Goal: Navigation & Orientation: Find specific page/section

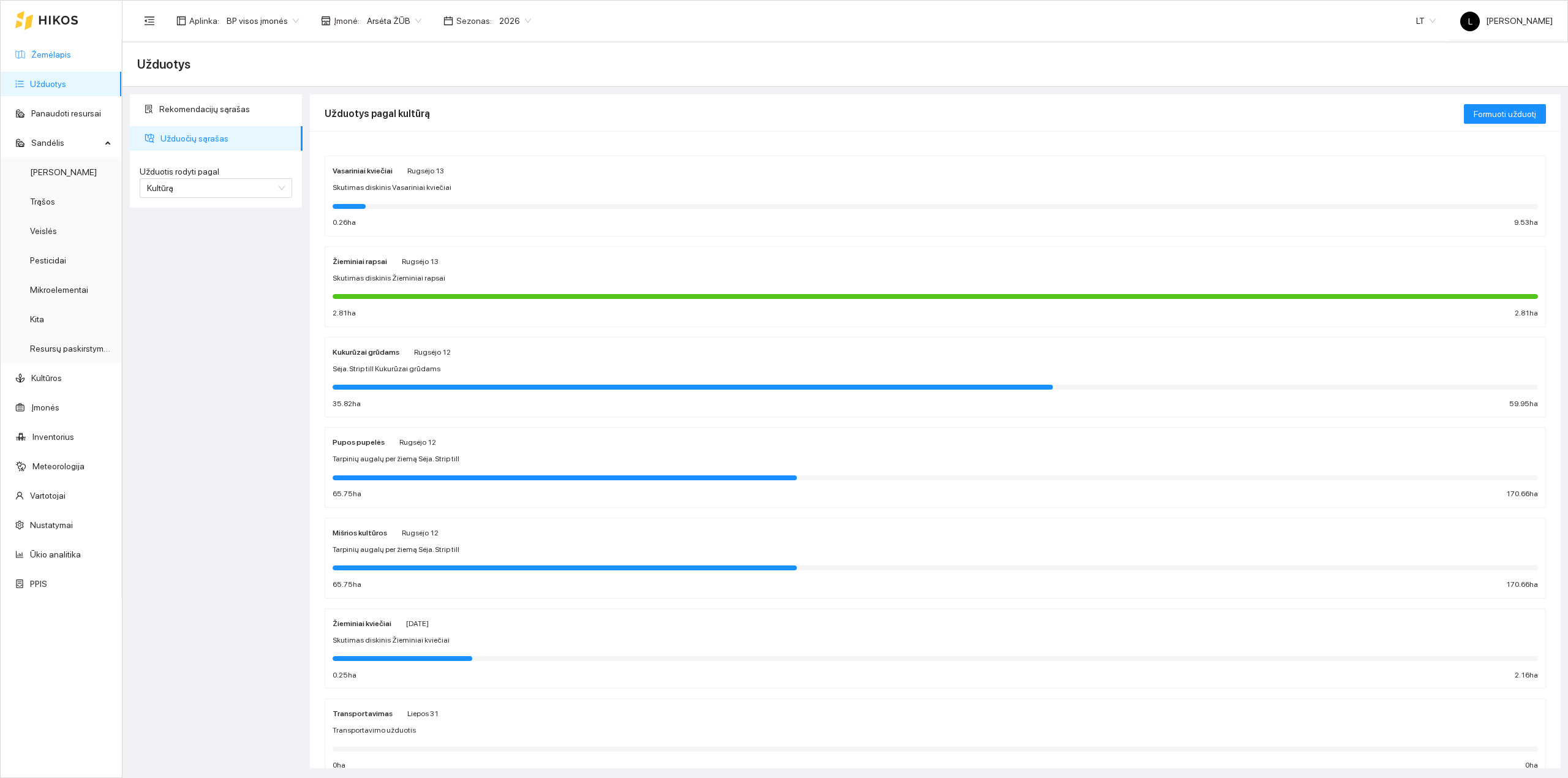
click at [71, 50] on link "Žemėlapis" at bounding box center [50, 55] width 40 height 10
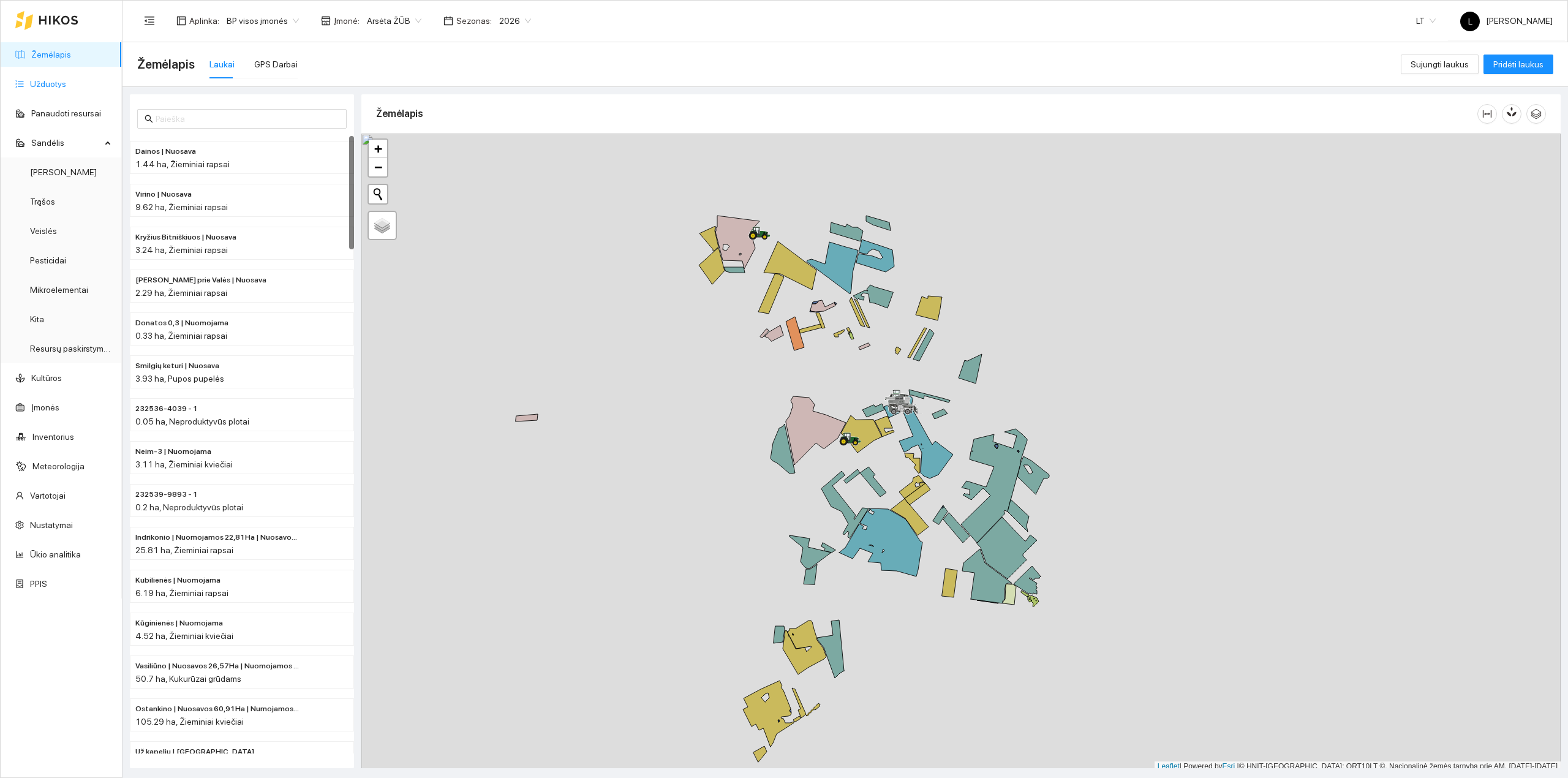
click at [50, 82] on link "Užduotys" at bounding box center [48, 84] width 36 height 10
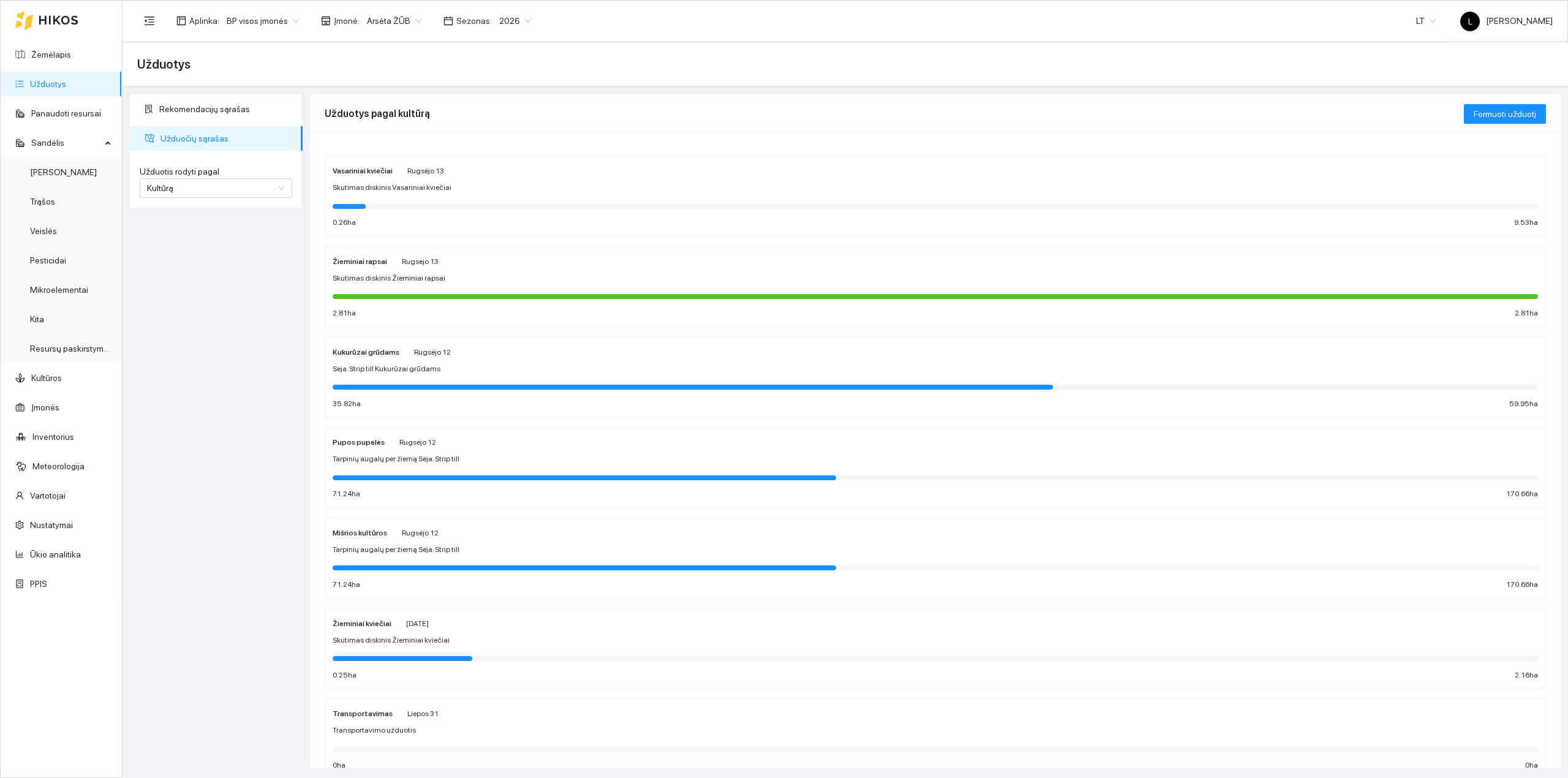
click at [410, 376] on div "Kukurūzai grūdams [DATE] Sėja. Strip till Kukurūzai grūdams 35.82 ha 59.95 ha" at bounding box center [935, 378] width 1206 height 65
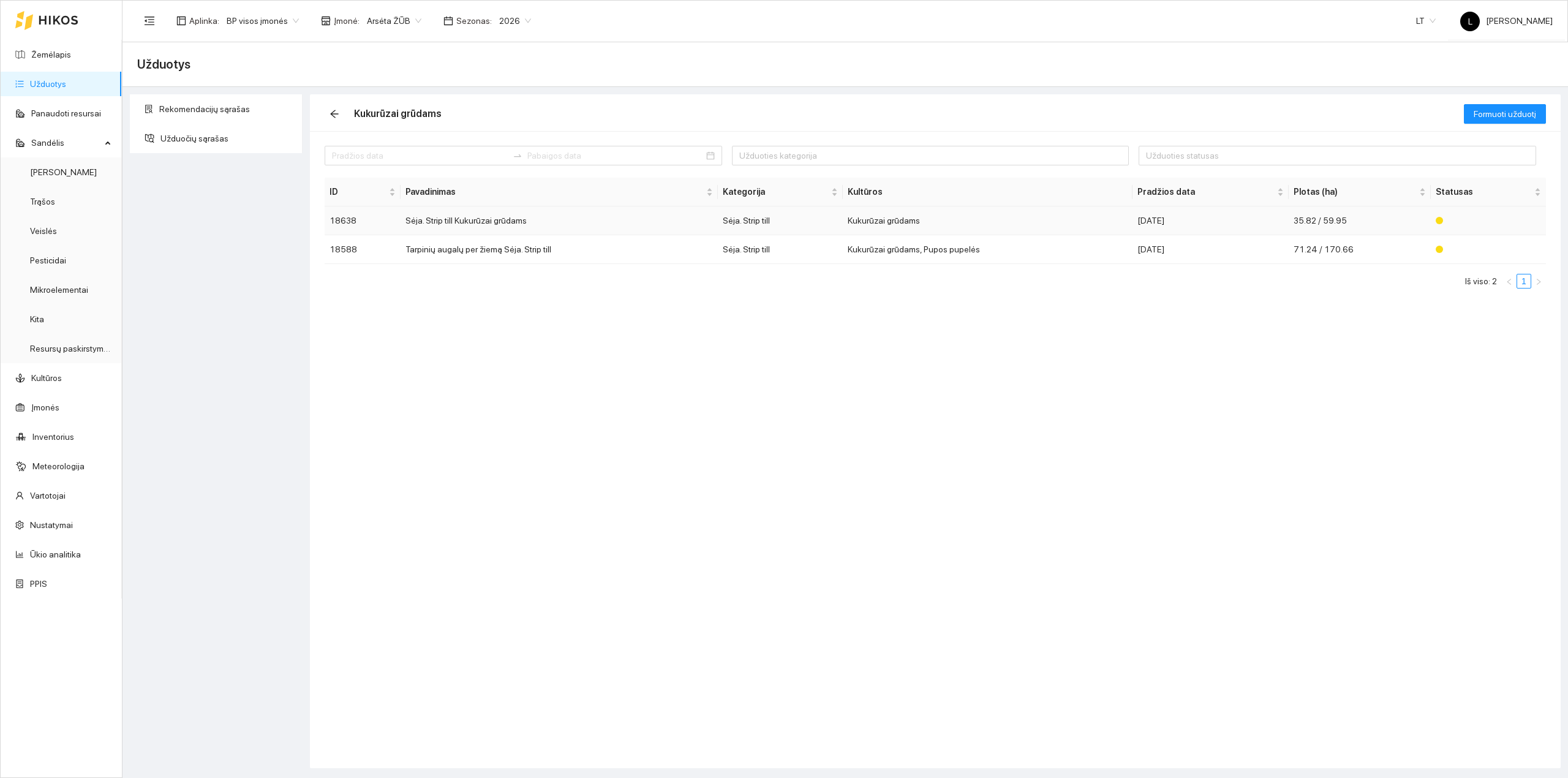
click at [787, 226] on td "Sėja. Strip till" at bounding box center [780, 221] width 125 height 29
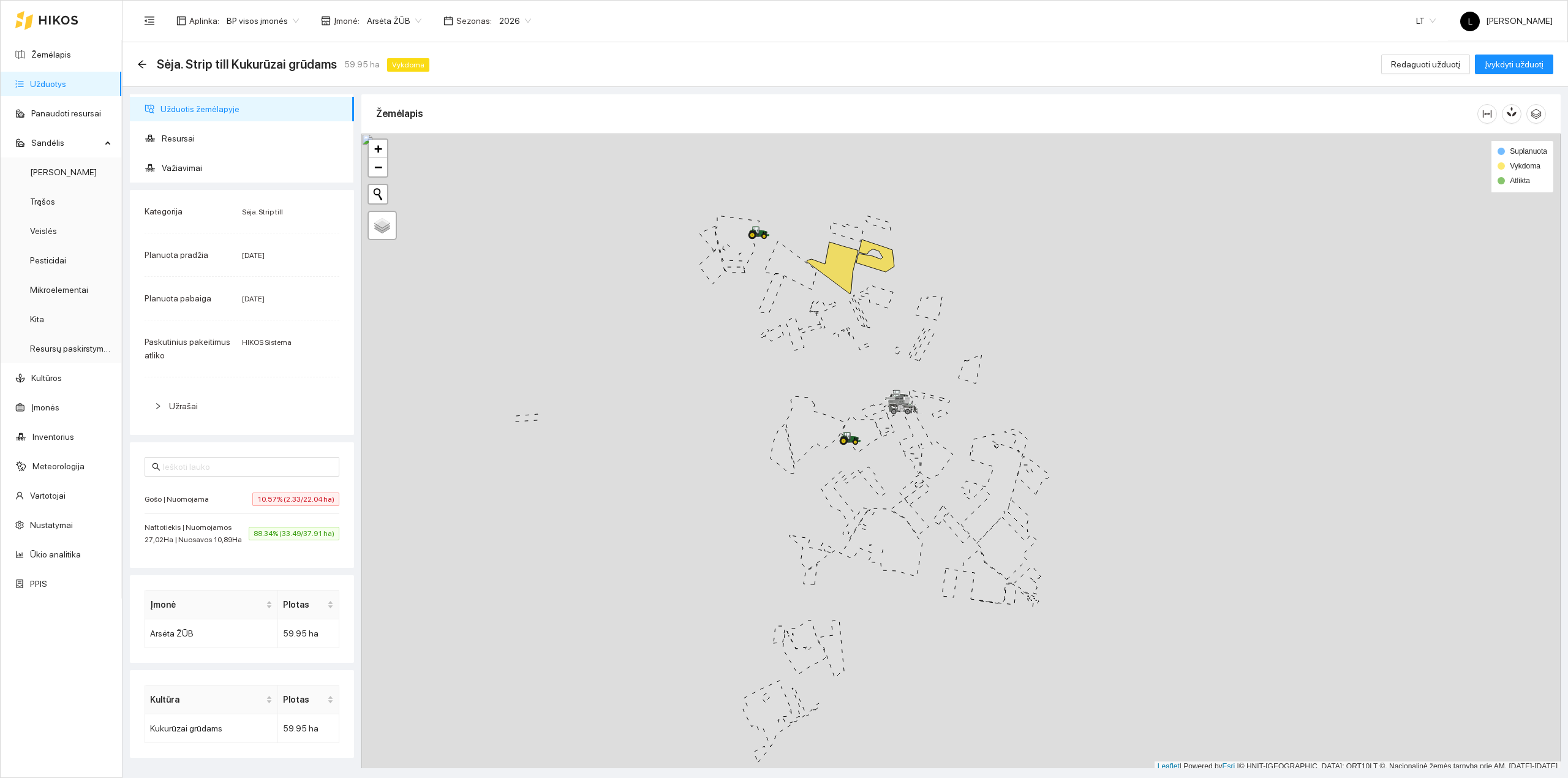
click at [187, 530] on span "Naftotiekis | Nuomojamos 27,02Ha | Nuosavos 10,89Ha" at bounding box center [197, 534] width 104 height 25
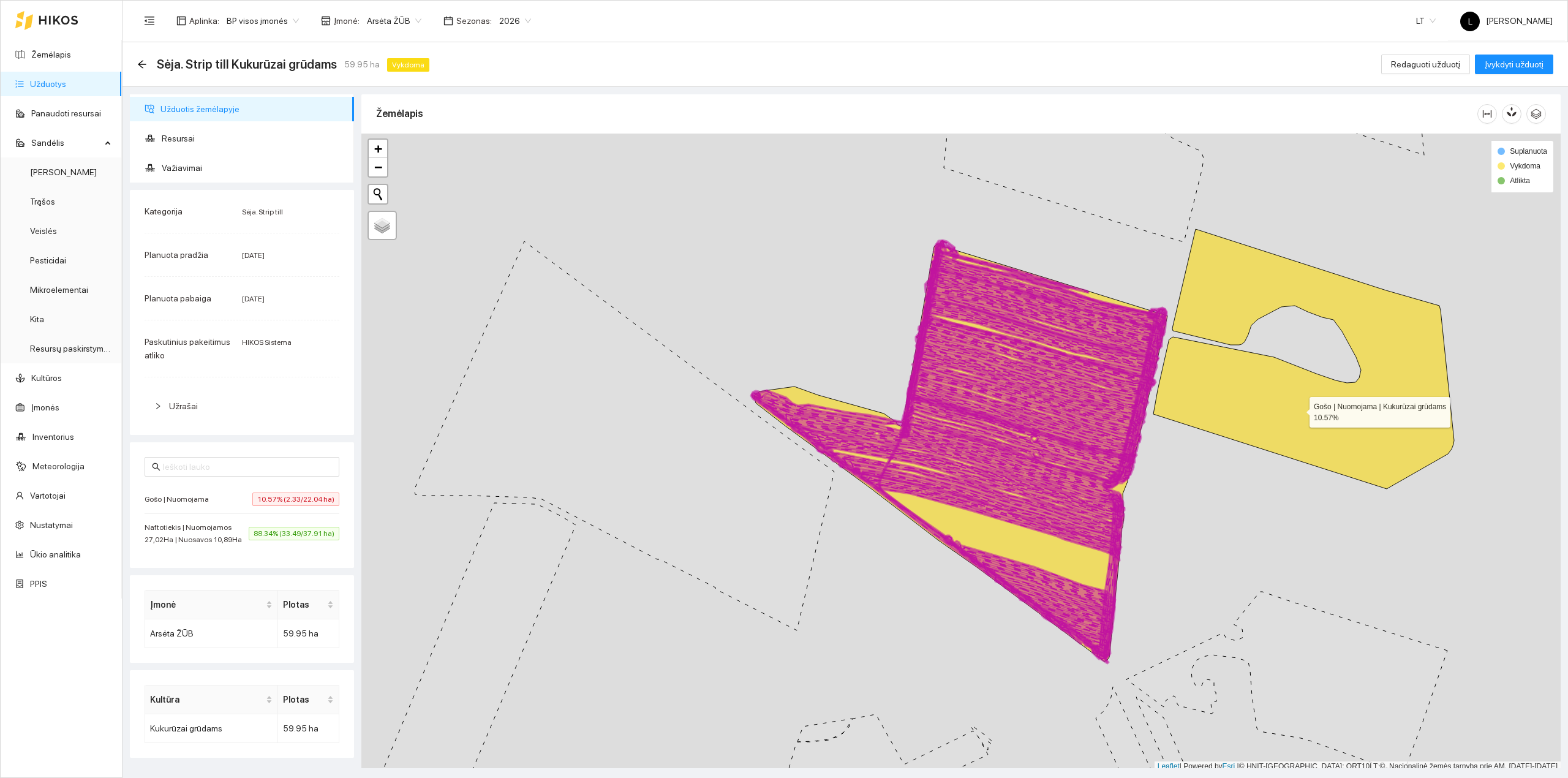
click at [1298, 410] on icon at bounding box center [1304, 359] width 300 height 260
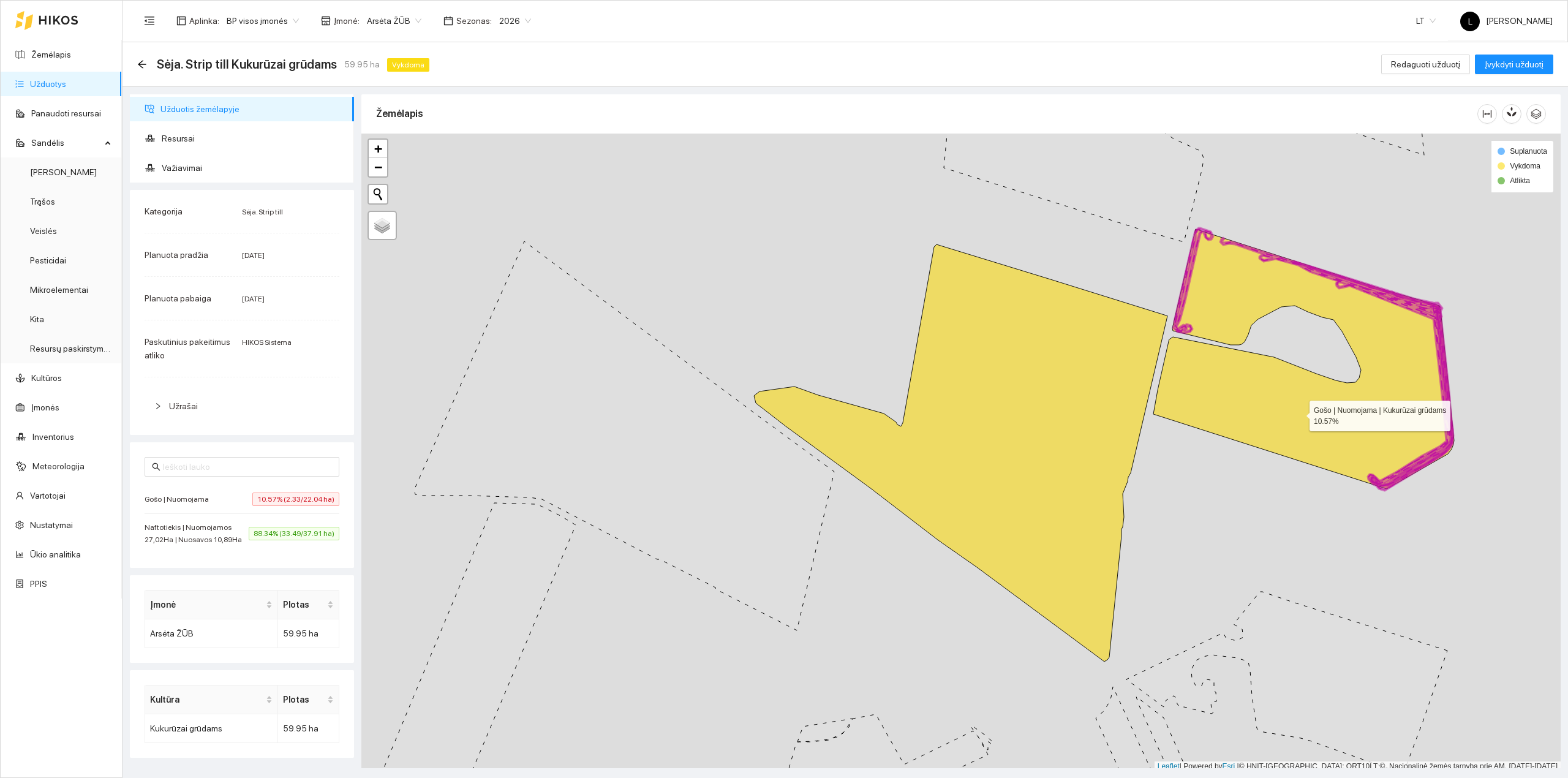
scroll to position [3, 0]
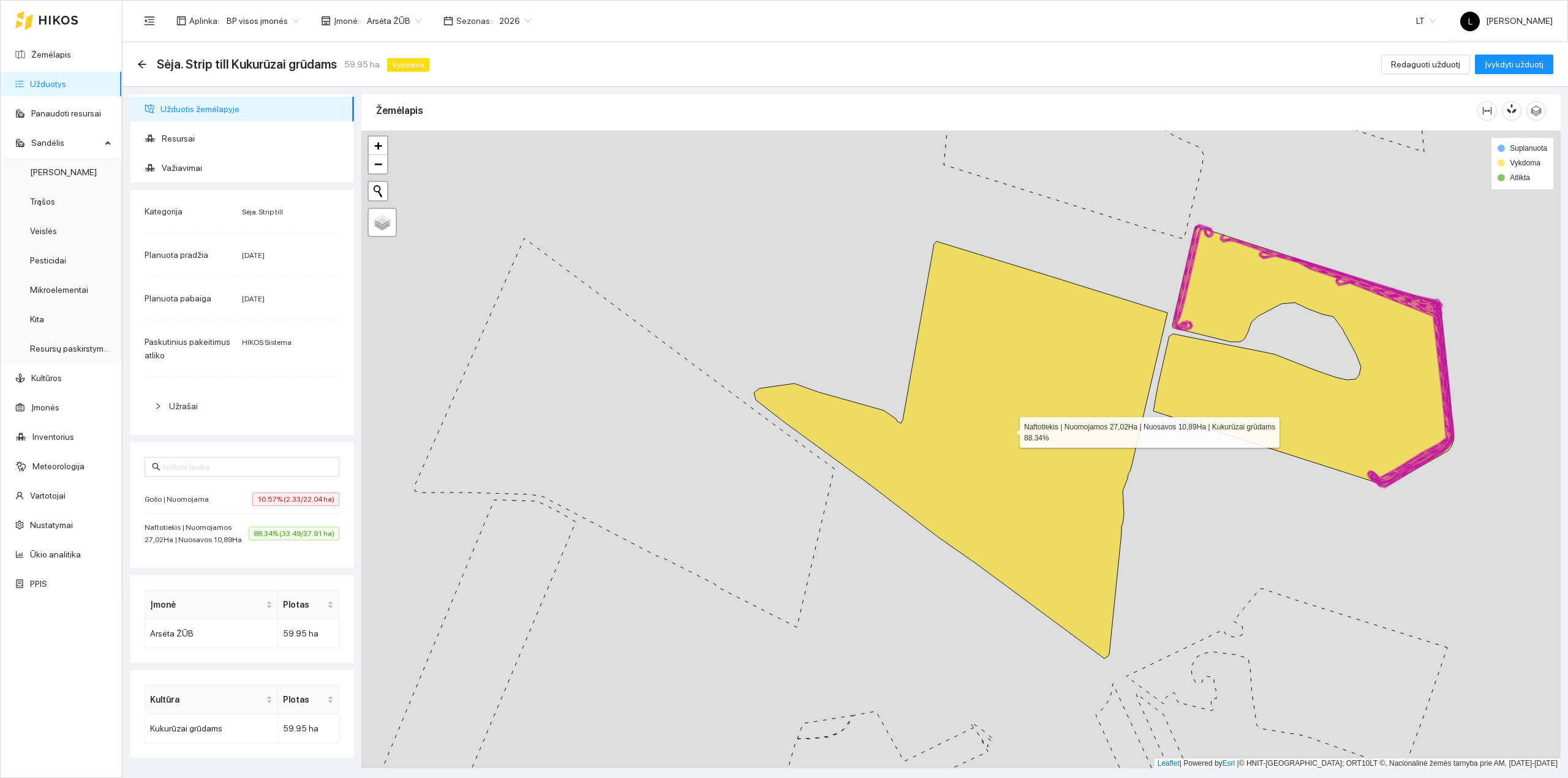
click at [1084, 454] on icon at bounding box center [961, 450] width 414 height 417
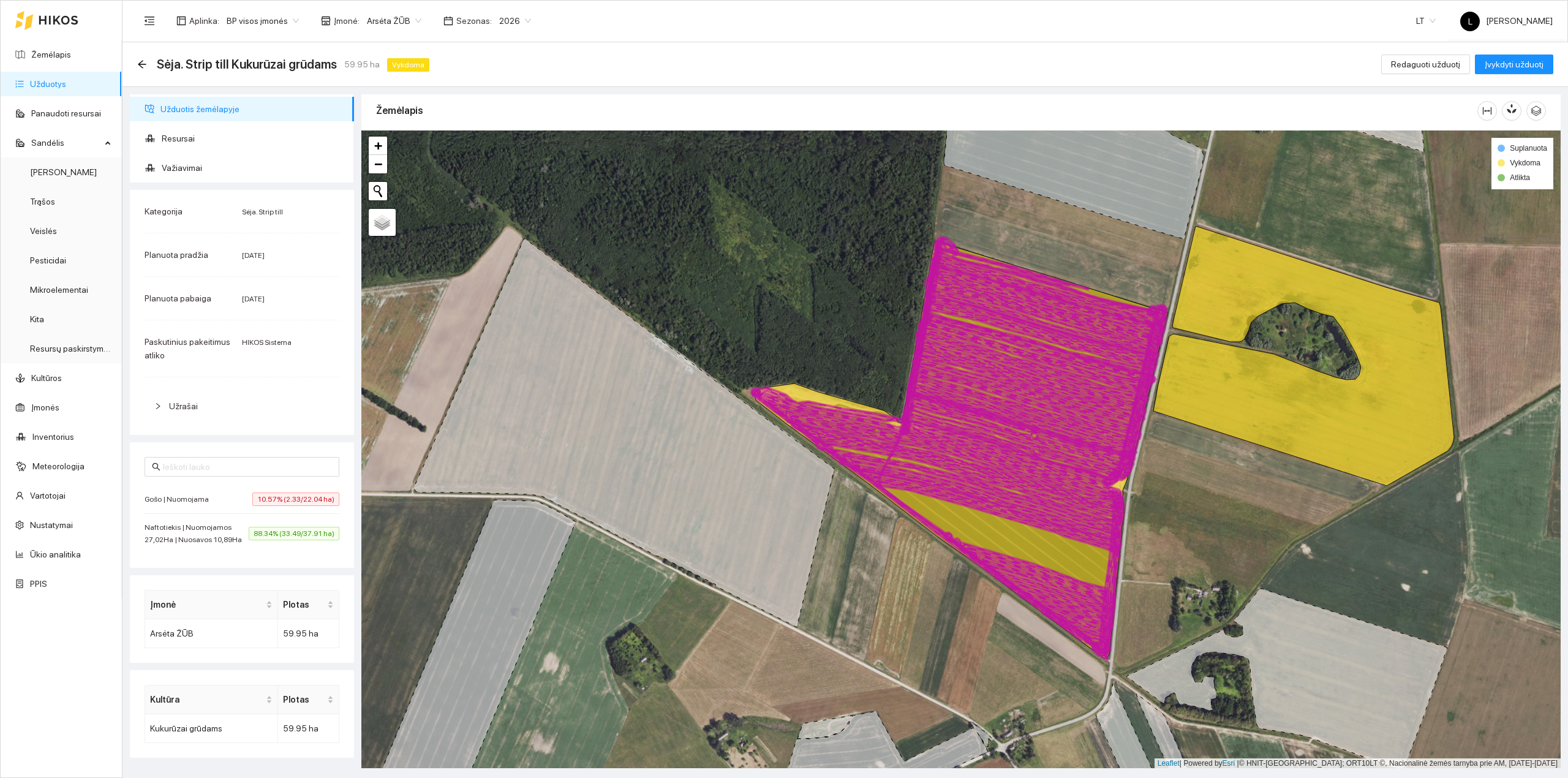
click at [57, 79] on link "Užduotys" at bounding box center [48, 84] width 36 height 10
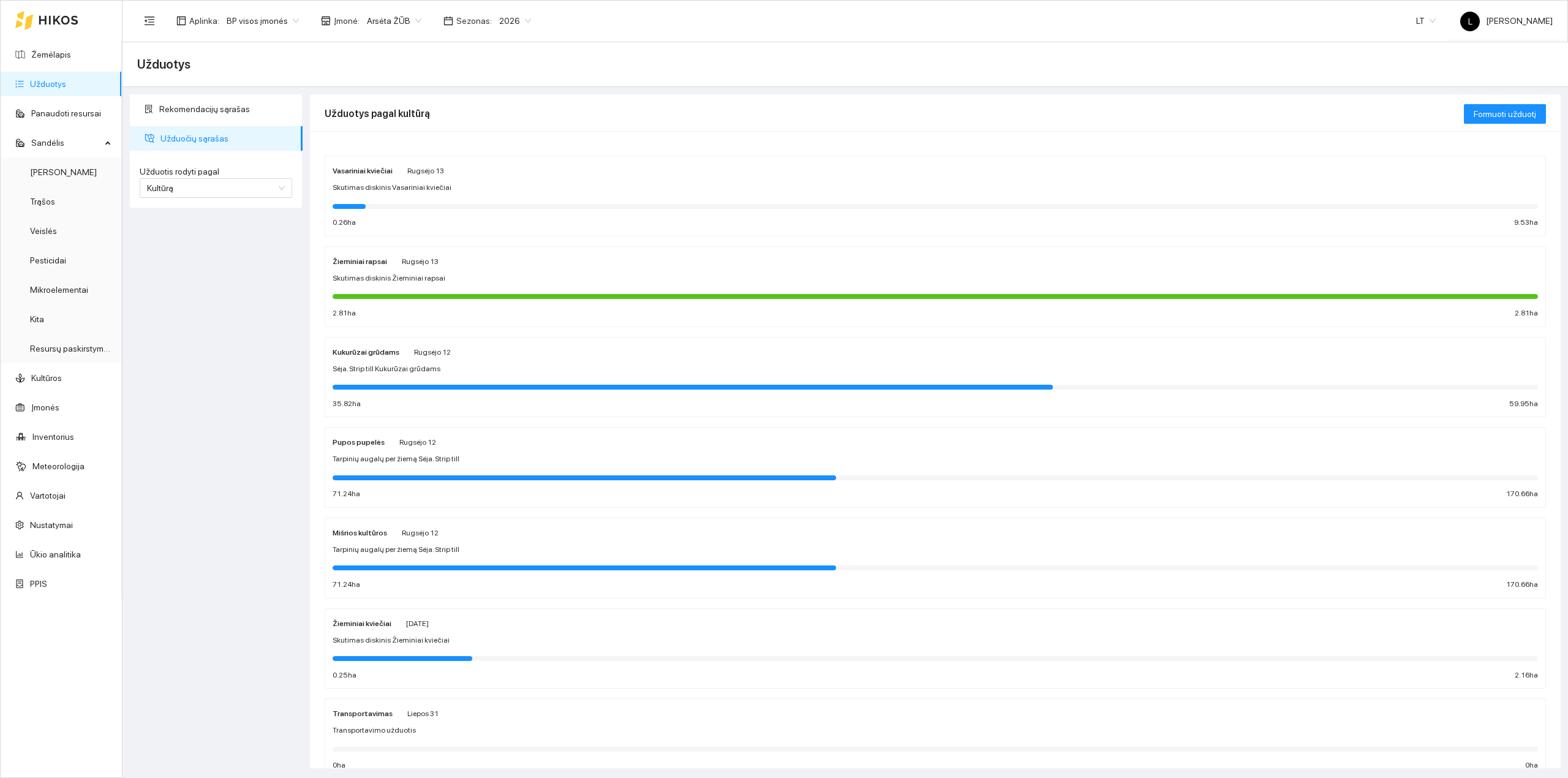
scroll to position [48, 0]
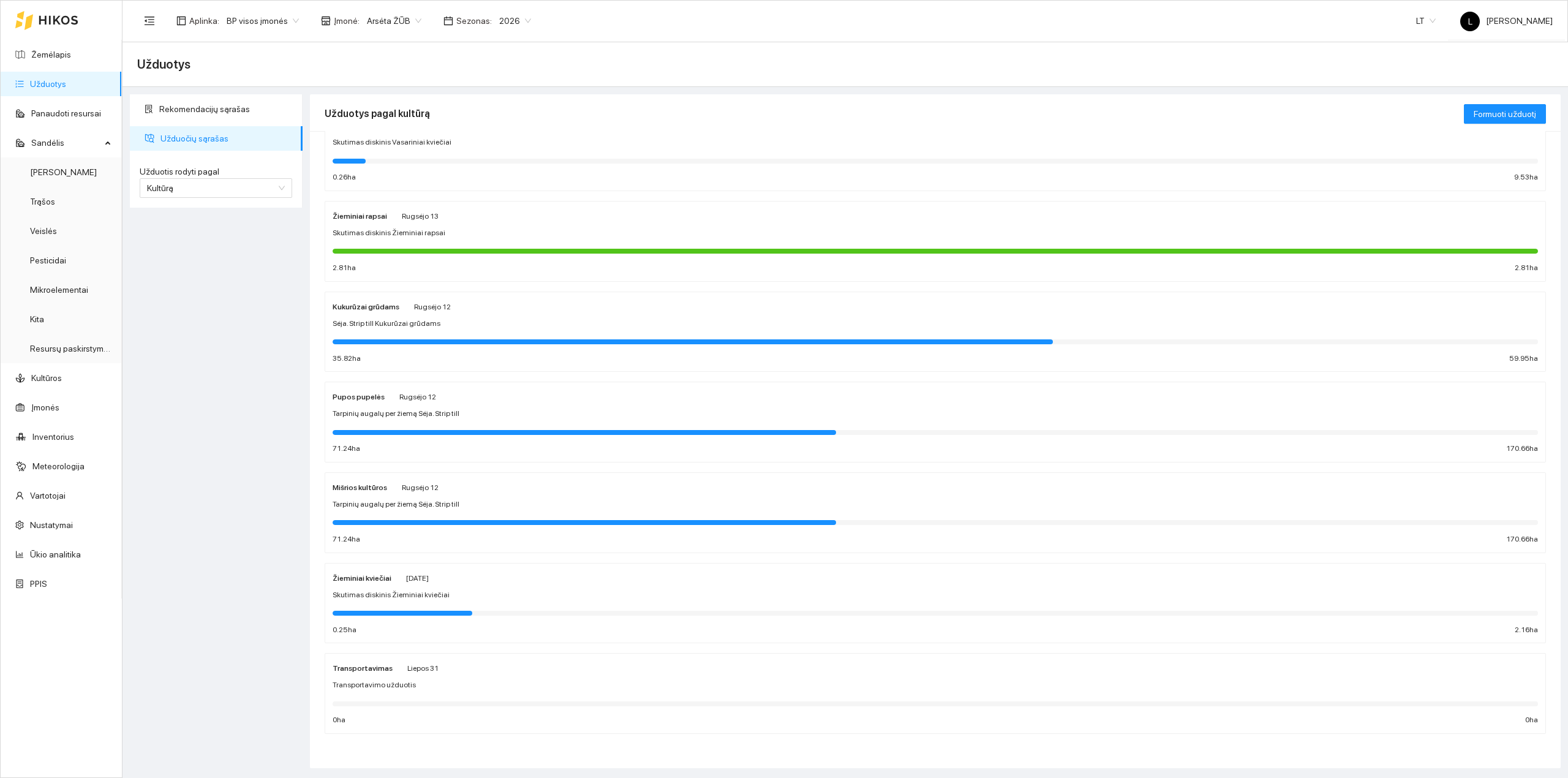
click at [429, 504] on span "Tarpinių augalų per žiemą Sėja. Strip till" at bounding box center [396, 505] width 127 height 12
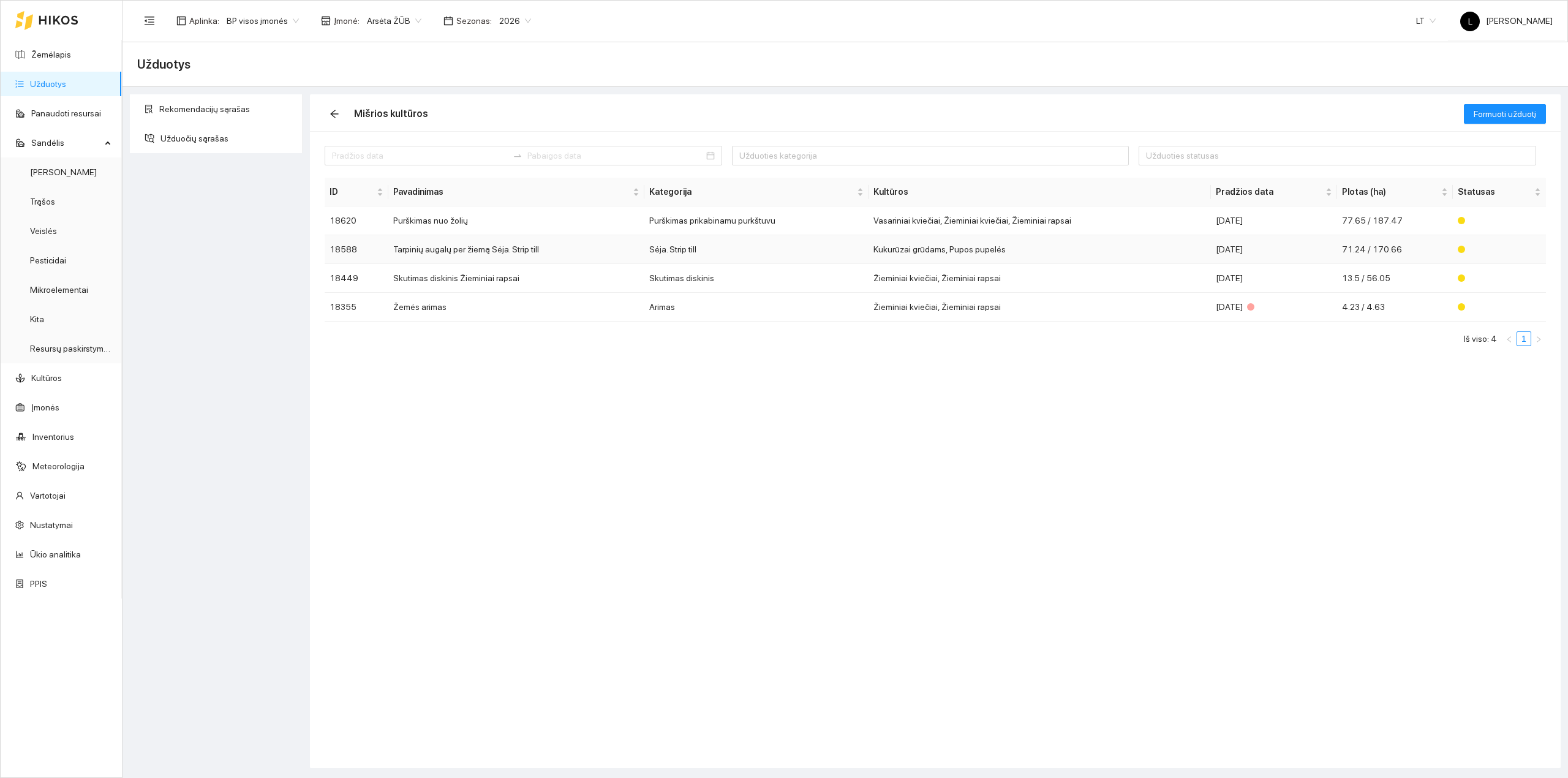
click at [549, 252] on td "Tarpinių augalų per žiemą Sėja. Strip till" at bounding box center [517, 249] width 257 height 29
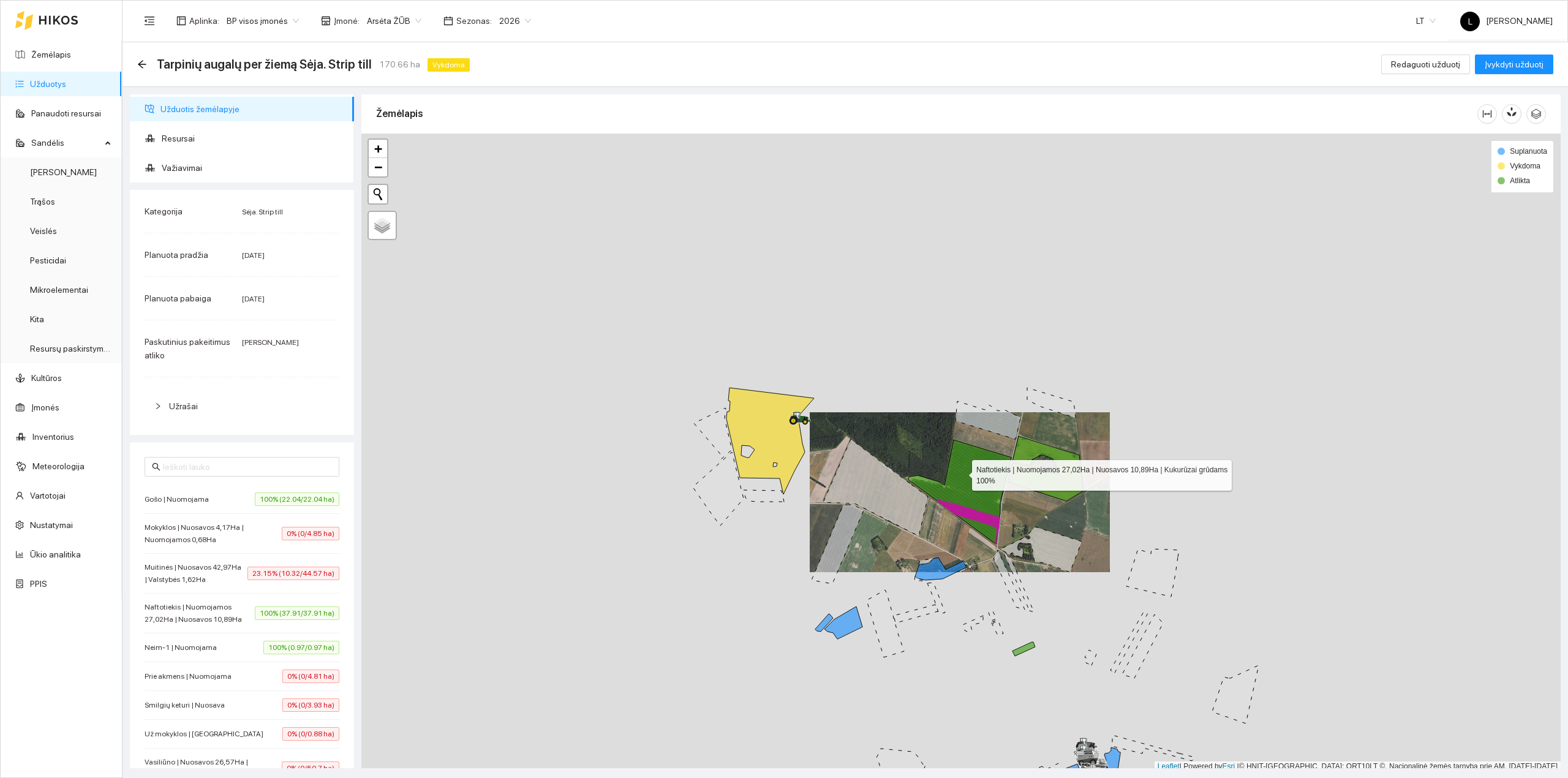
click at [963, 479] on icon at bounding box center [960, 492] width 103 height 104
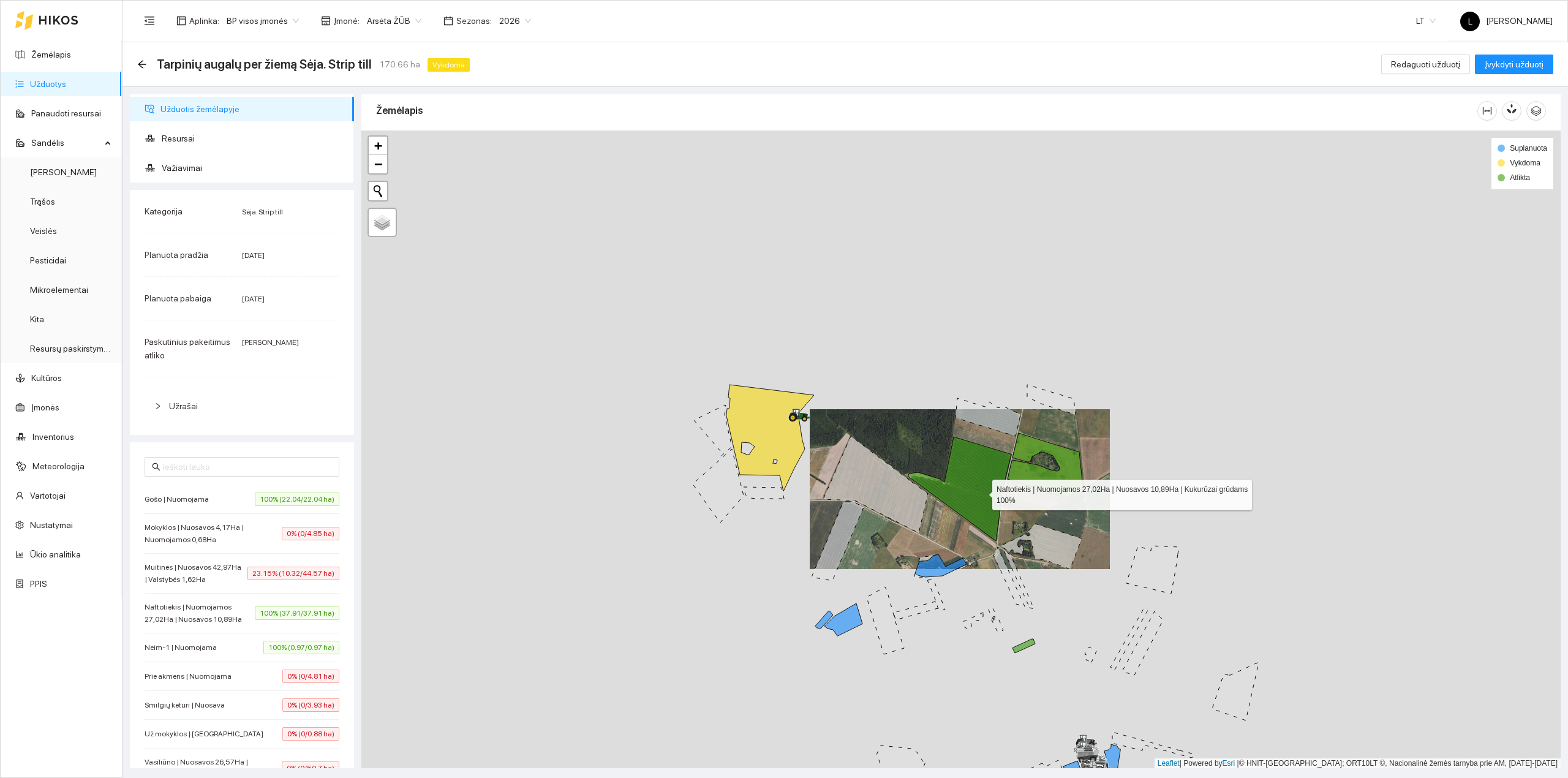
click at [981, 493] on icon at bounding box center [960, 489] width 103 height 104
click at [1092, 476] on div at bounding box center [961, 450] width 1199 height 639
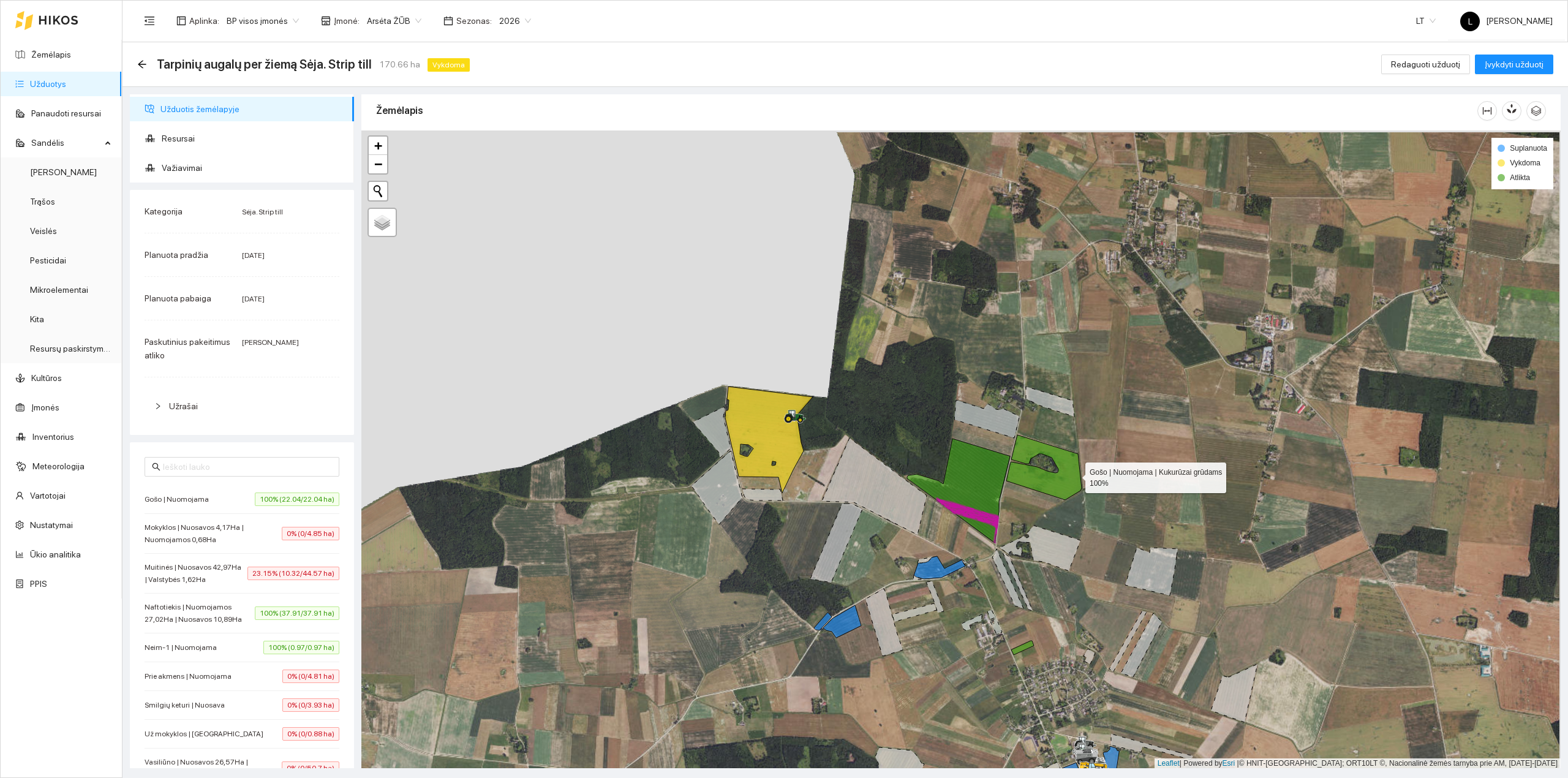
click at [1073, 476] on icon at bounding box center [1044, 467] width 76 height 65
click at [1066, 482] on icon at bounding box center [1052, 477] width 58 height 27
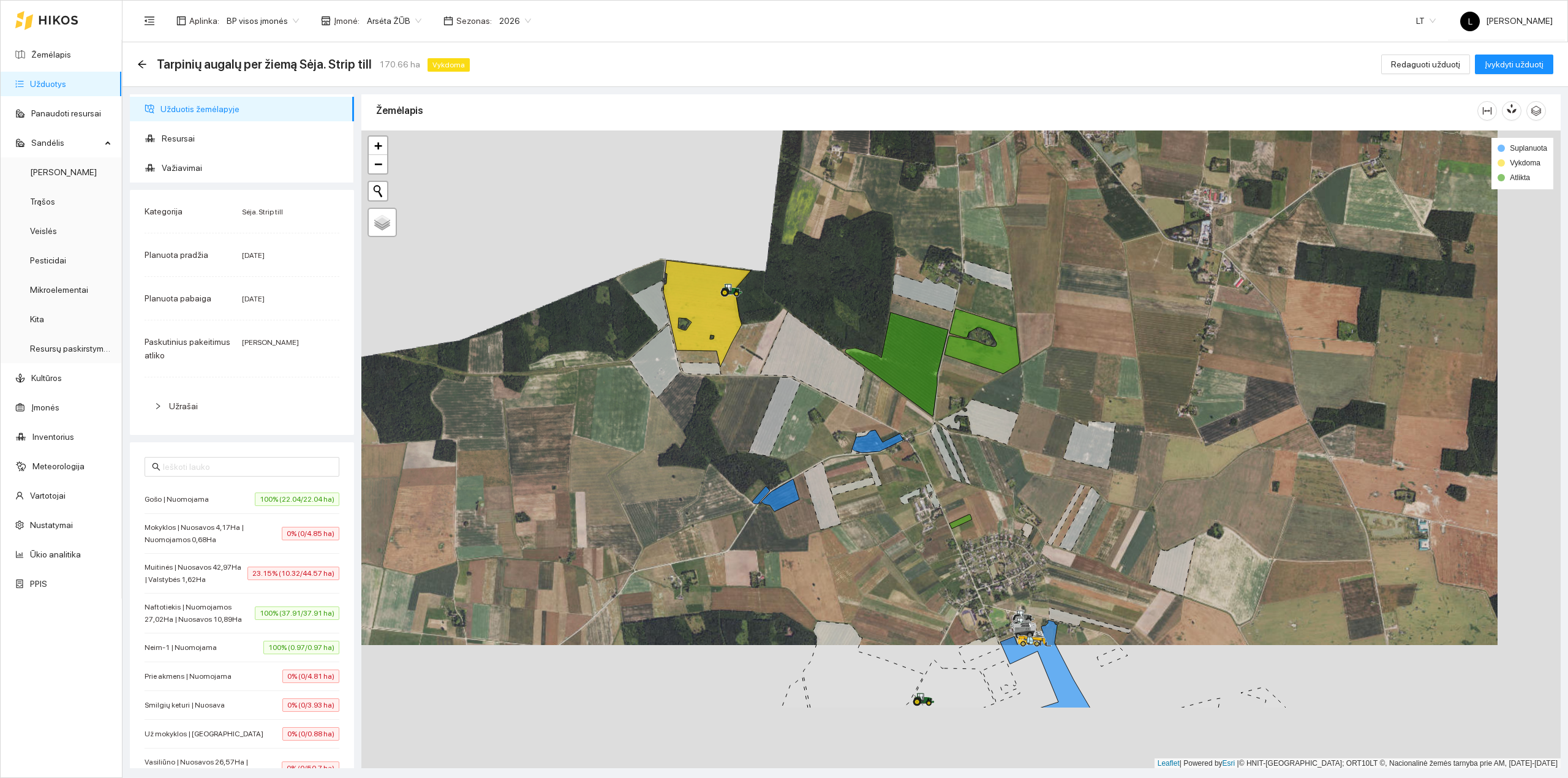
drag, startPoint x: 927, startPoint y: 469, endPoint x: 926, endPoint y: 459, distance: 10.0
click at [914, 450] on div at bounding box center [961, 450] width 1199 height 639
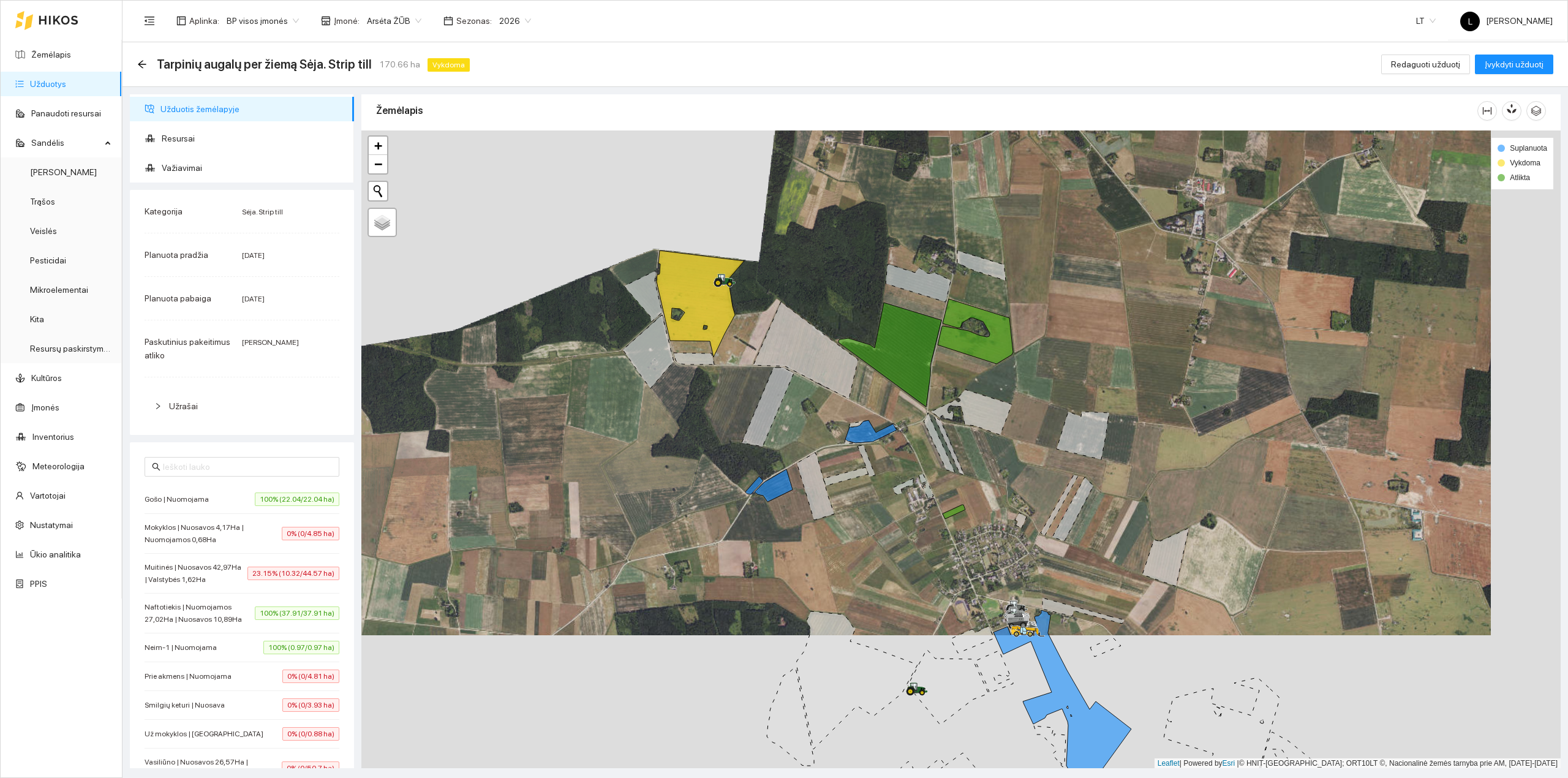
drag, startPoint x: 836, startPoint y: 415, endPoint x: 806, endPoint y: 376, distance: 49.2
click at [806, 376] on div at bounding box center [961, 450] width 1199 height 639
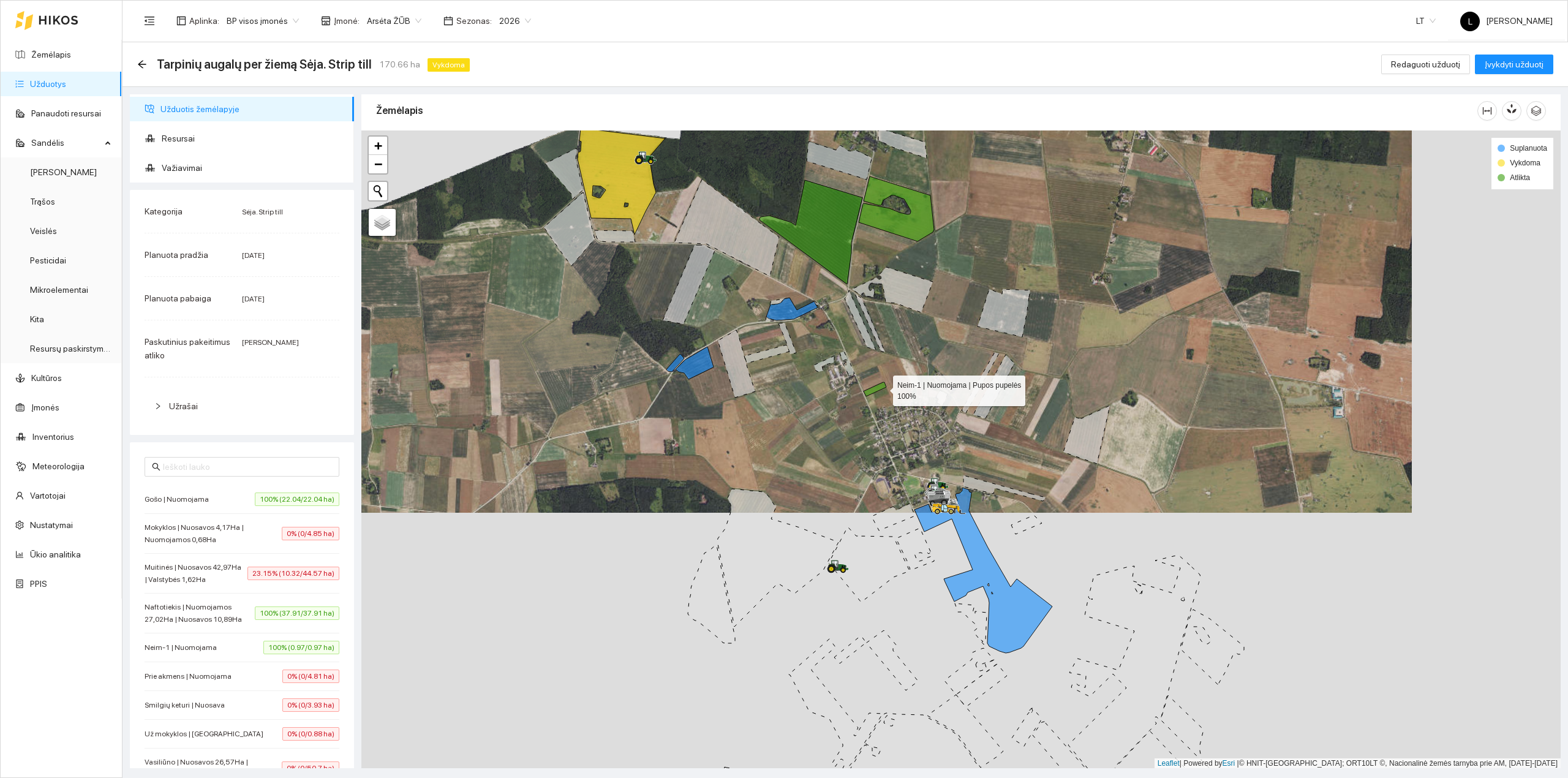
click at [882, 389] on icon at bounding box center [874, 389] width 22 height 14
click at [882, 389] on icon at bounding box center [874, 388] width 22 height 16
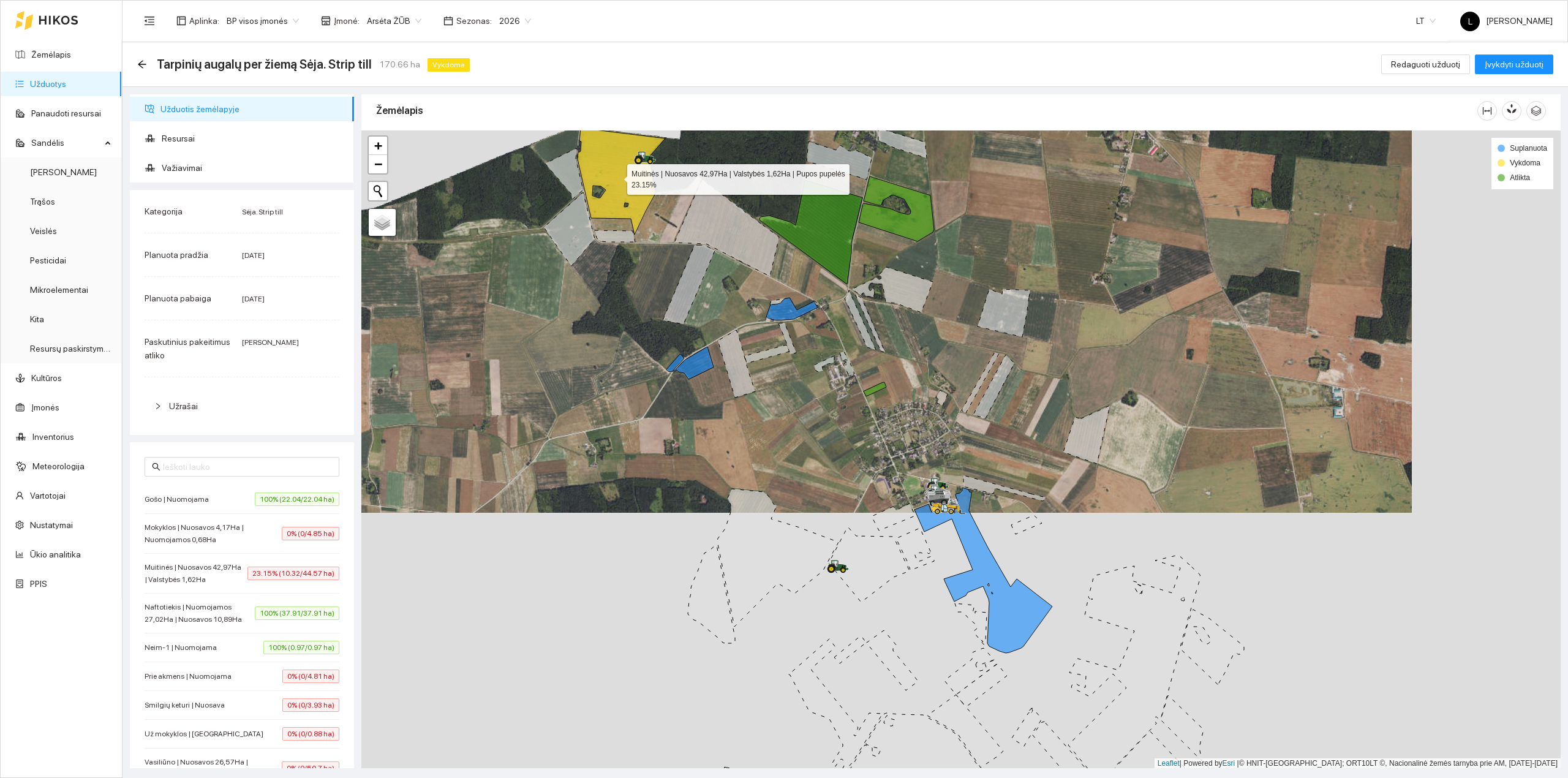
click at [616, 177] on icon at bounding box center [622, 182] width 88 height 107
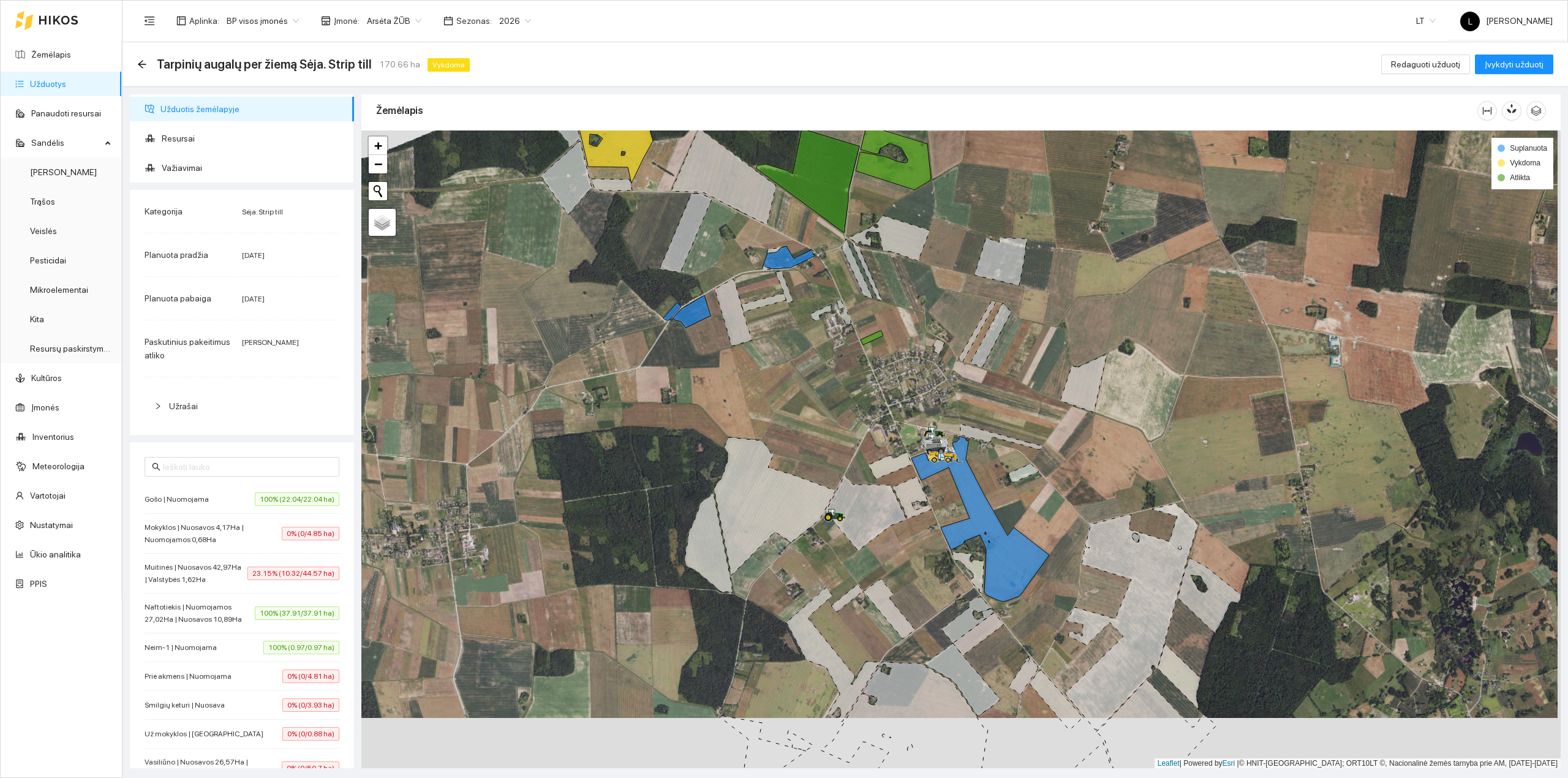
drag, startPoint x: 785, startPoint y: 484, endPoint x: 778, endPoint y: 373, distance: 111.2
click at [778, 373] on div at bounding box center [961, 450] width 1199 height 639
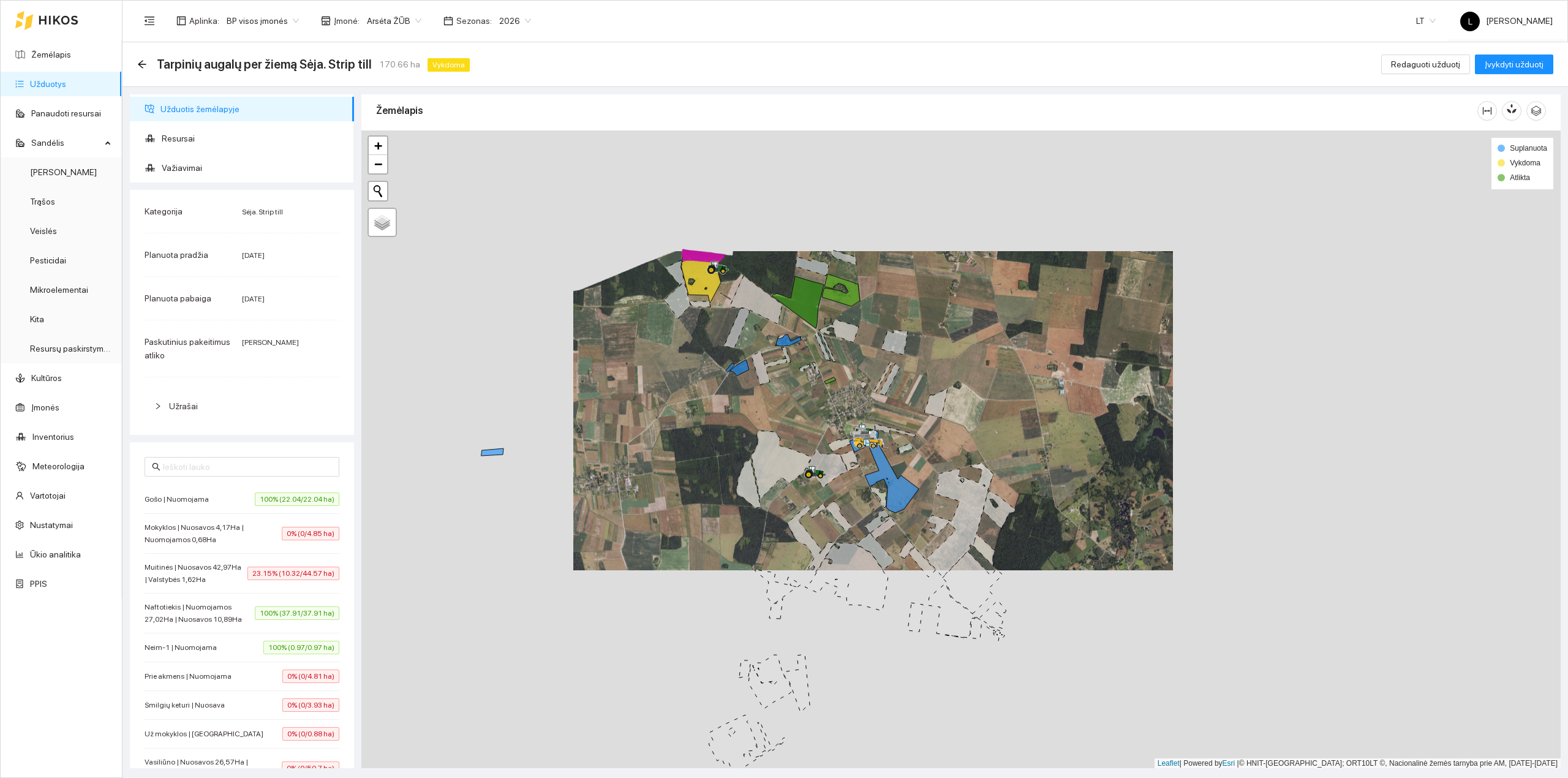
drag, startPoint x: 780, startPoint y: 420, endPoint x: 791, endPoint y: 495, distance: 75.8
click at [791, 495] on div at bounding box center [961, 450] width 1199 height 639
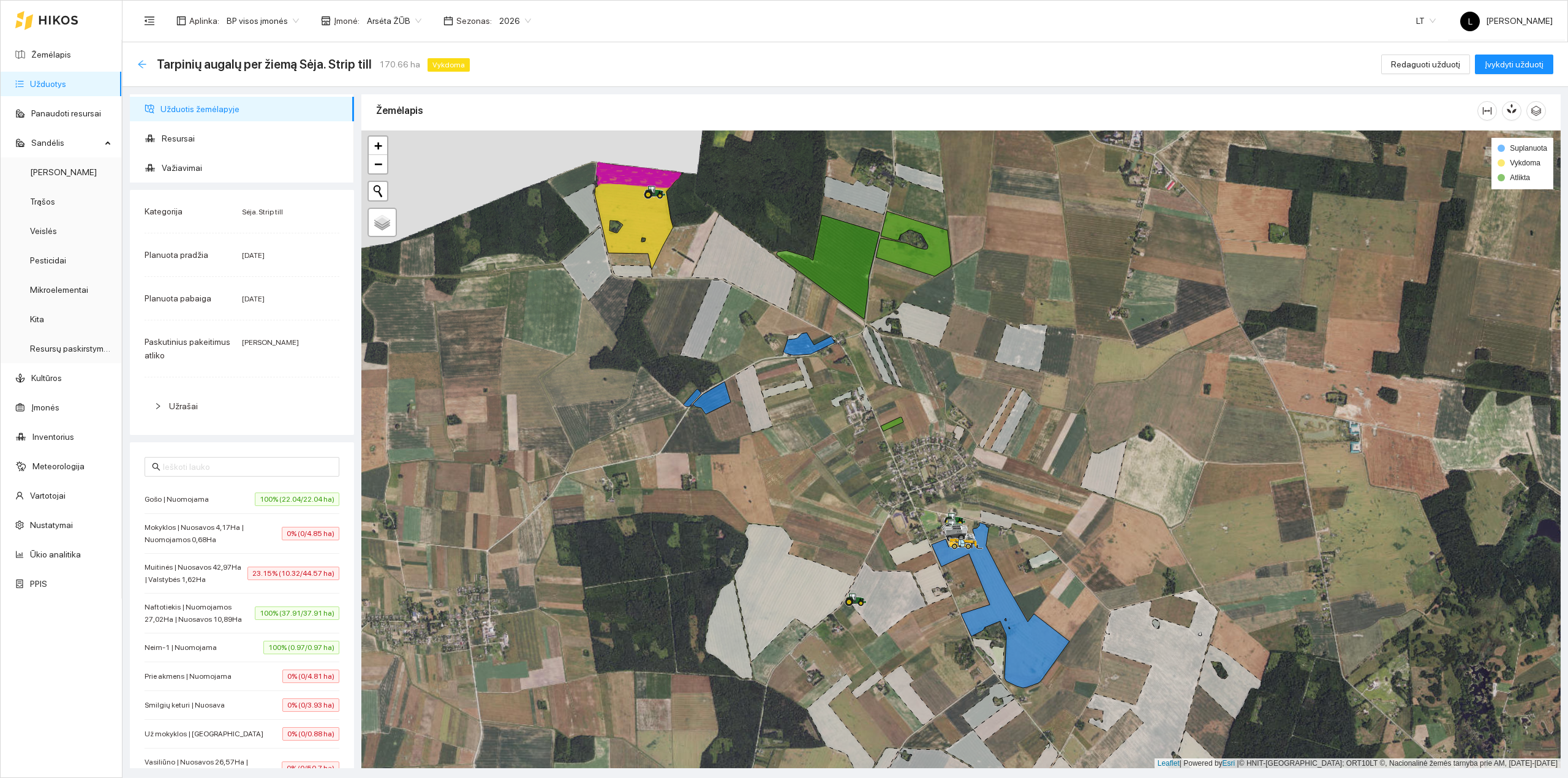
click at [137, 66] on icon "arrow-left" at bounding box center [142, 64] width 10 height 10
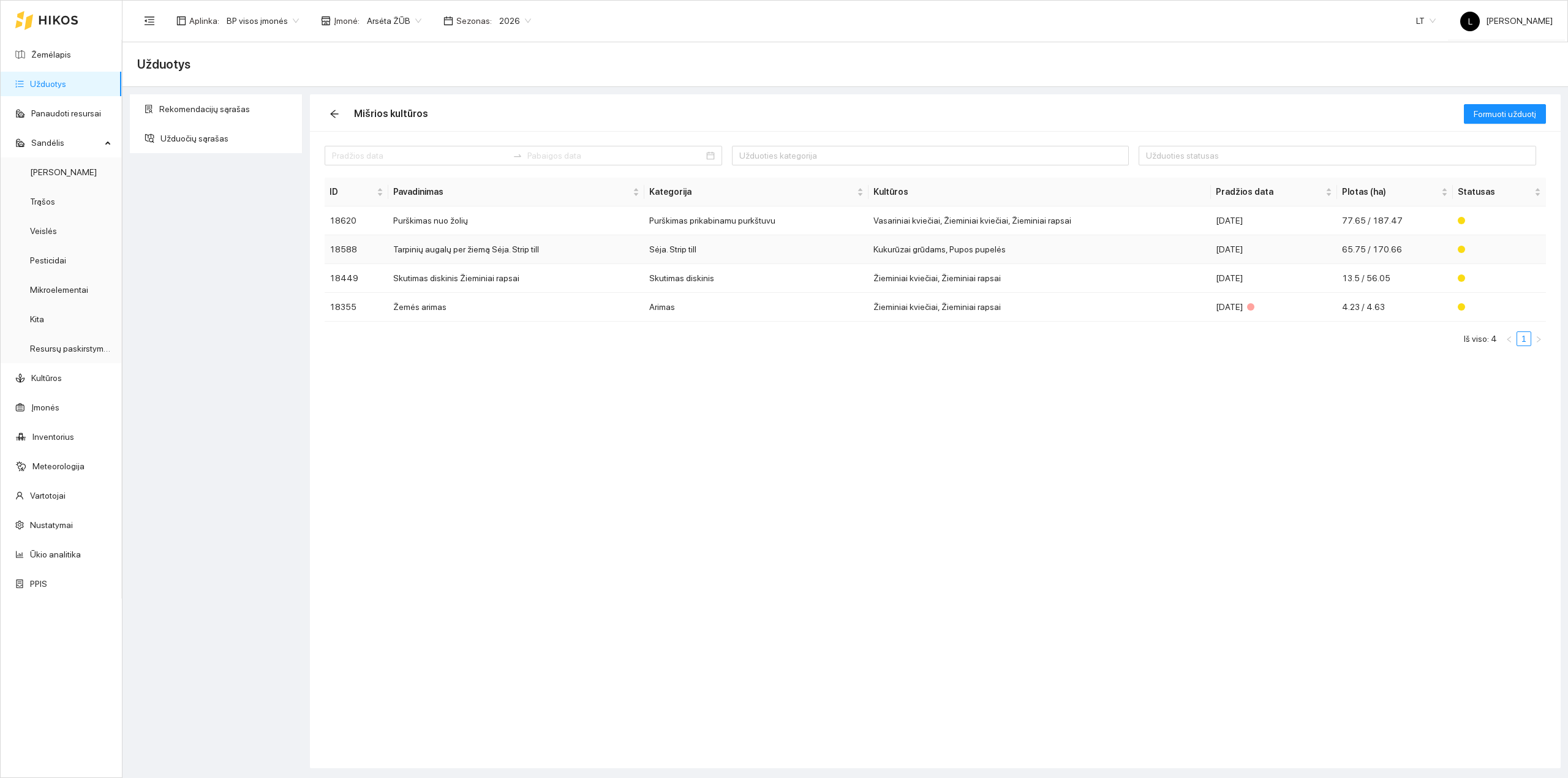
click at [574, 251] on td "Tarpinių augalų per žiemą Sėja. Strip till" at bounding box center [517, 249] width 257 height 29
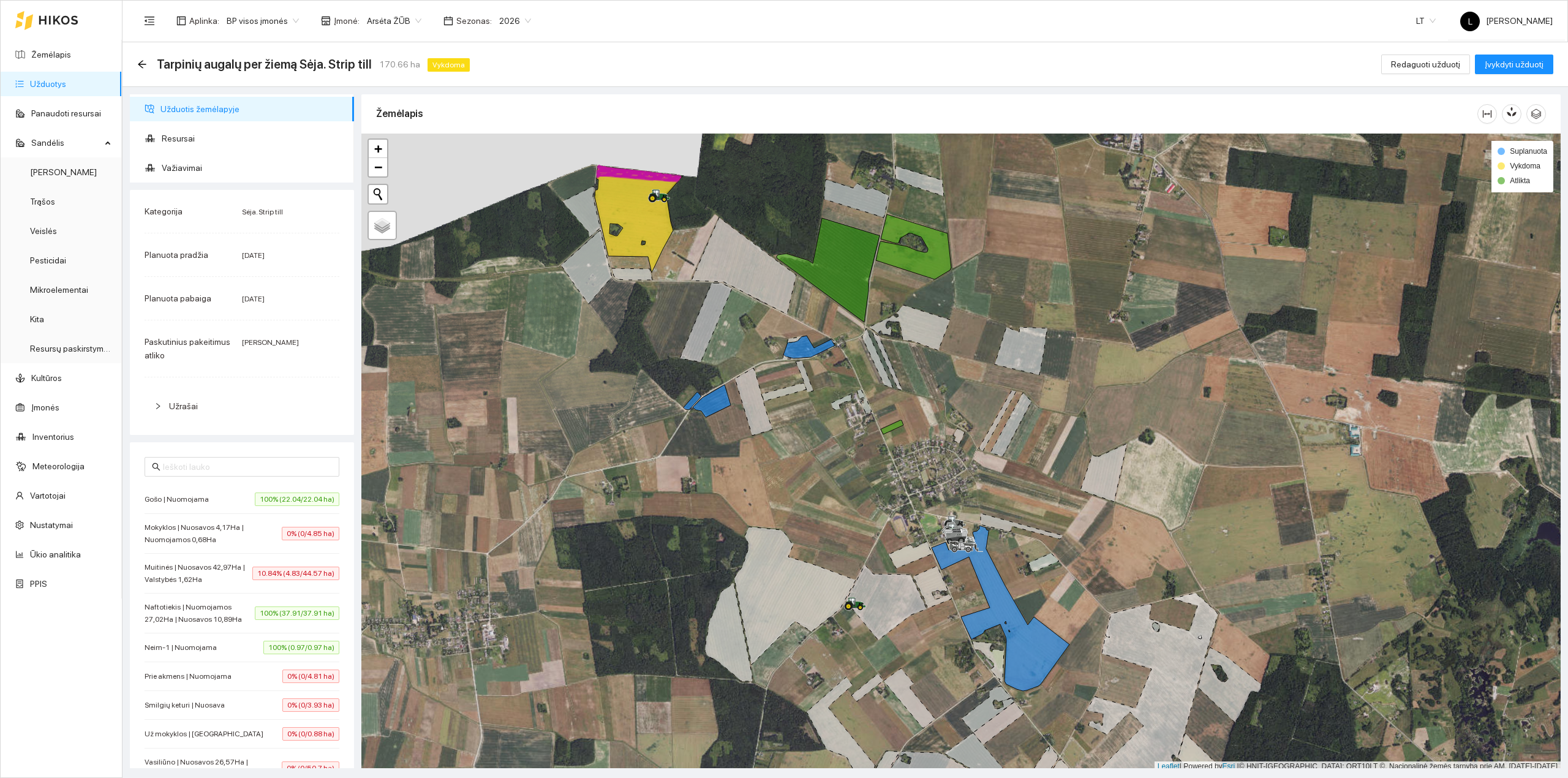
click at [136, 66] on div "Tarpinių augalų per žiemą Sėja. Strip till 170.66 ha Vykdoma Redaguoti užduotį …" at bounding box center [845, 65] width 1446 height 45
click at [141, 66] on icon "arrow-left" at bounding box center [141, 63] width 8 height 8
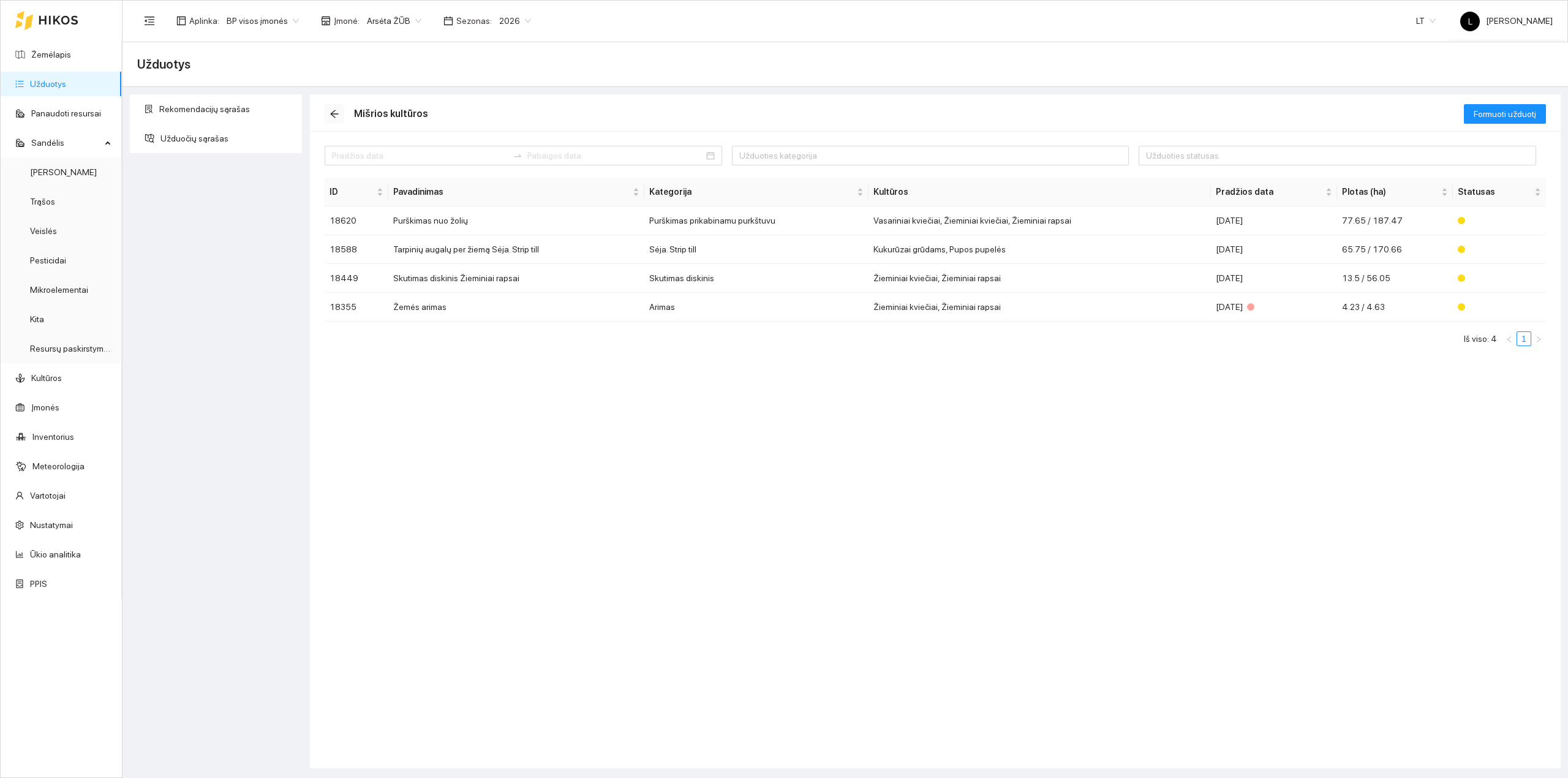
click at [331, 112] on icon "arrow-left" at bounding box center [334, 114] width 10 height 10
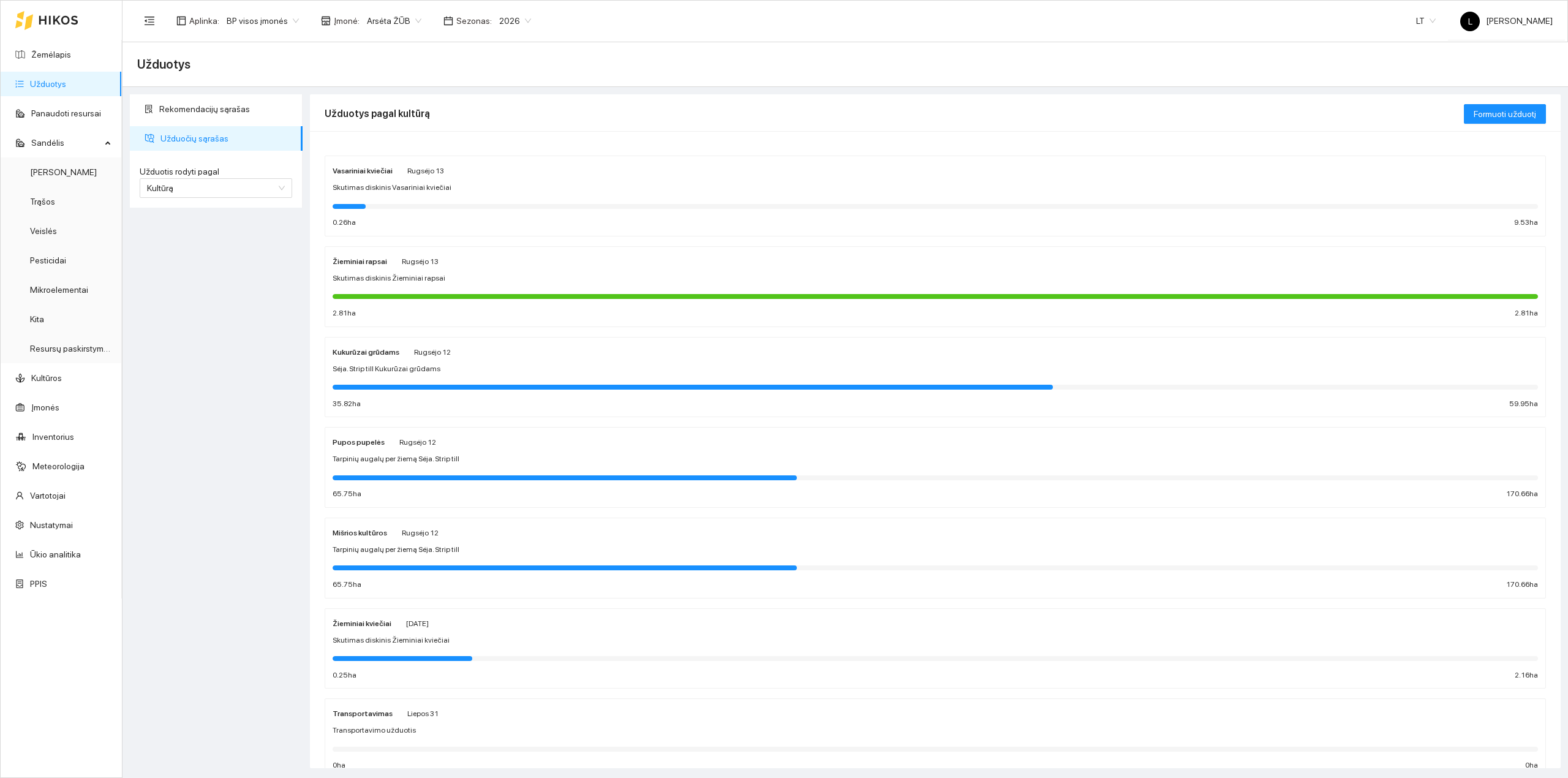
click at [508, 381] on div at bounding box center [935, 386] width 1206 height 14
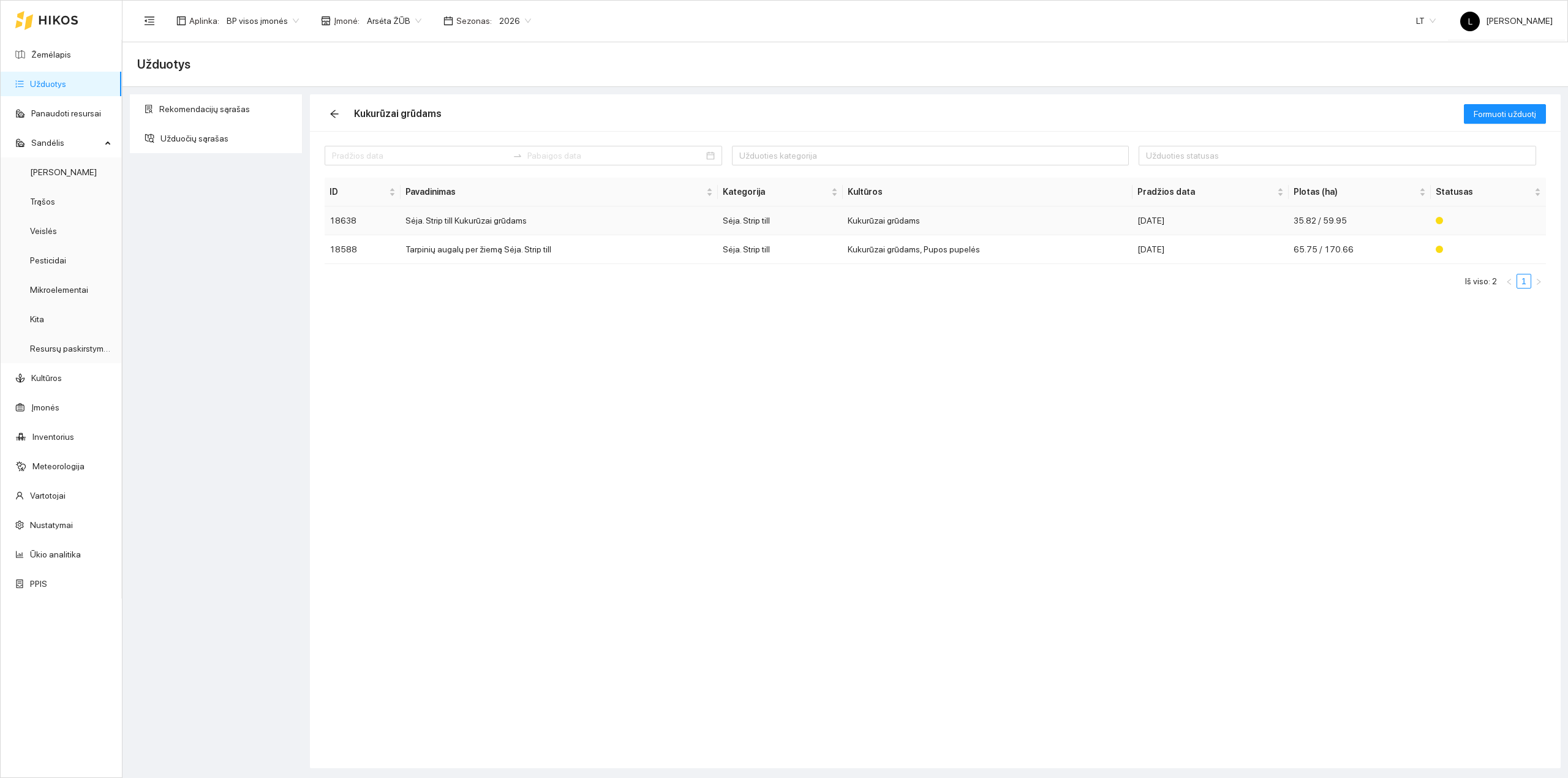
click at [562, 218] on td "Sėja. Strip till Kukurūzai grūdams" at bounding box center [559, 221] width 317 height 29
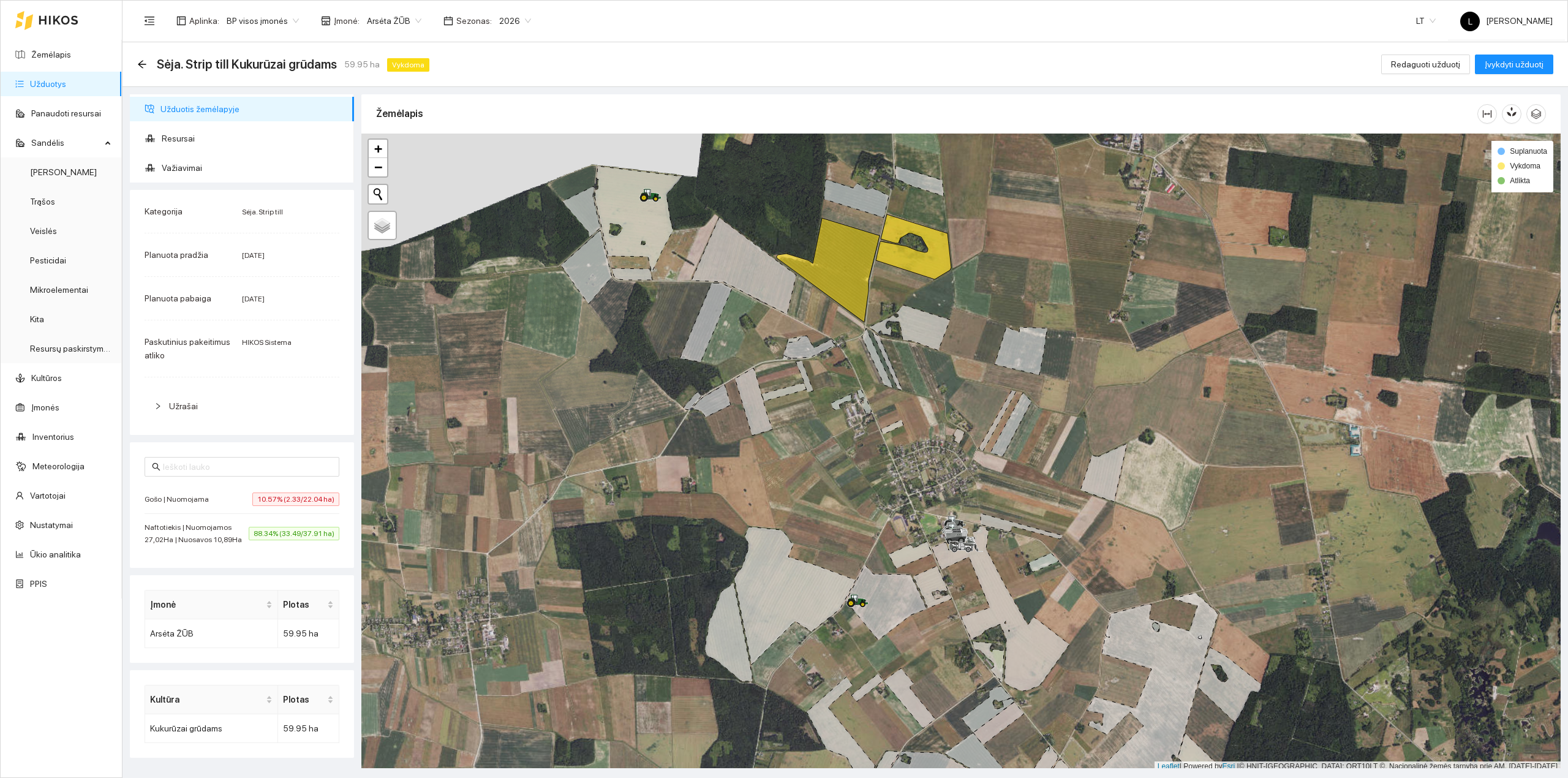
click at [944, 262] on icon at bounding box center [913, 247] width 76 height 65
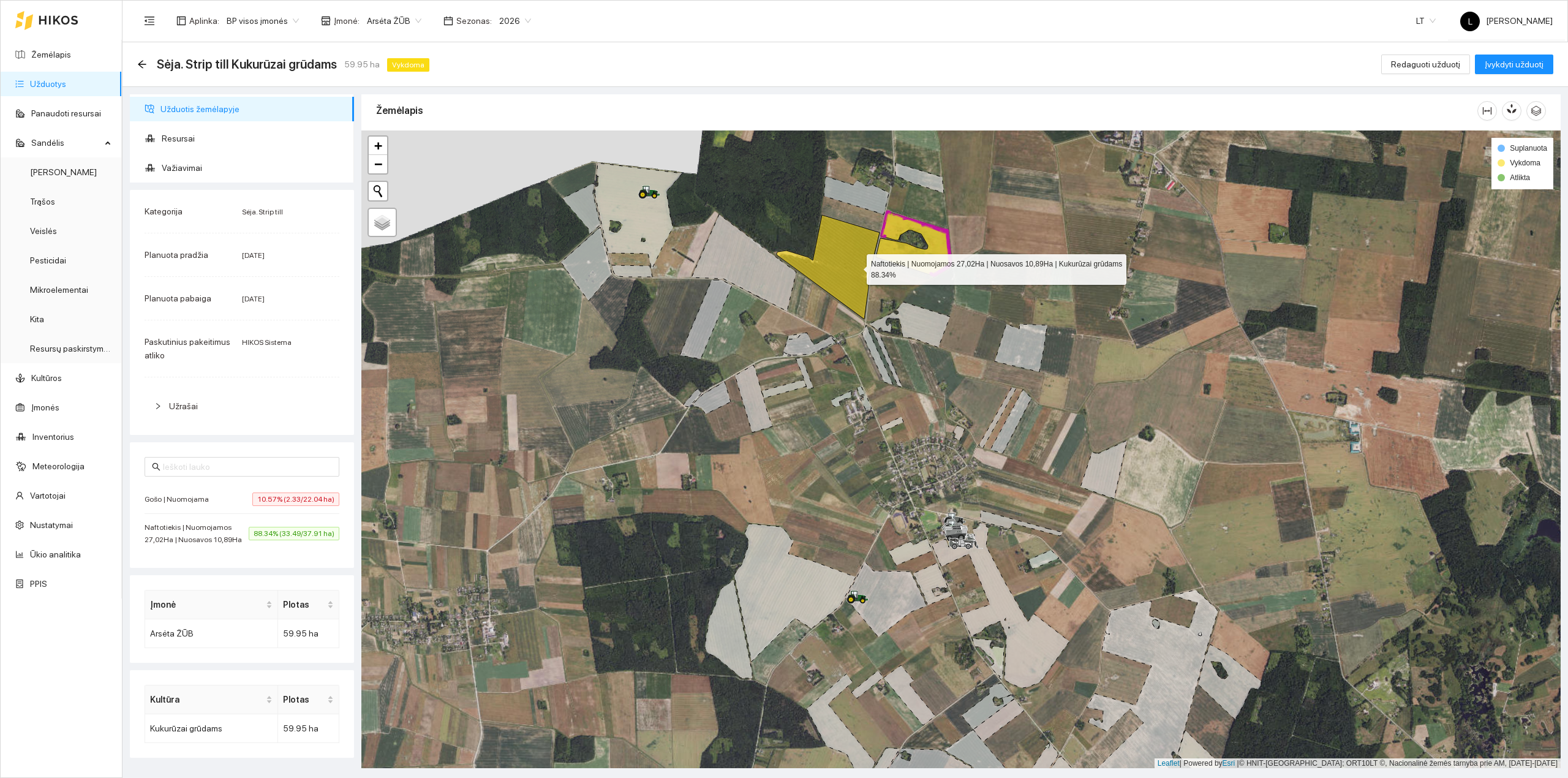
click at [855, 268] on icon at bounding box center [828, 267] width 103 height 104
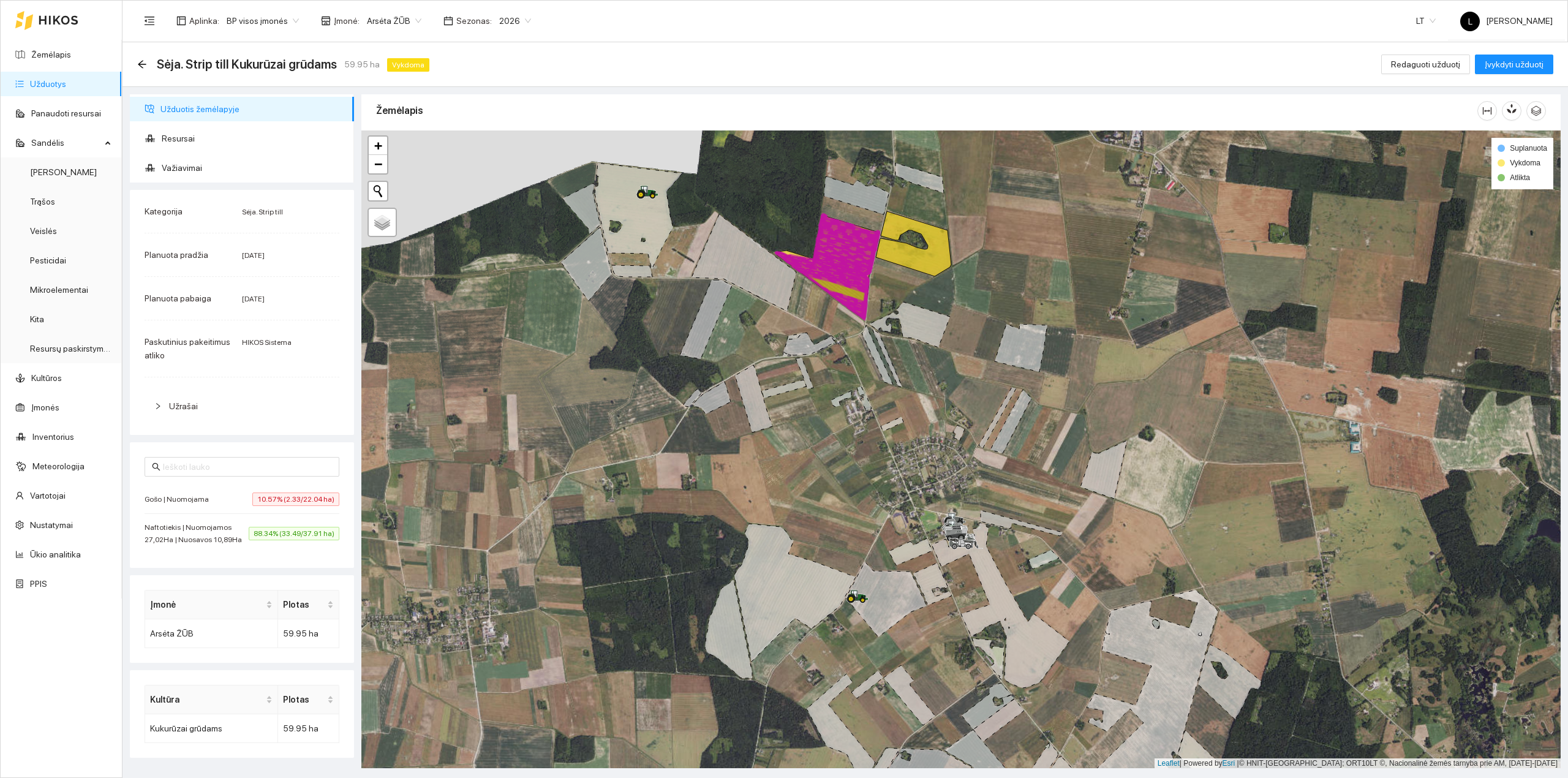
click at [851, 270] on icon at bounding box center [846, 245] width 67 height 61
click at [186, 169] on span "Važiavimai" at bounding box center [252, 168] width 182 height 25
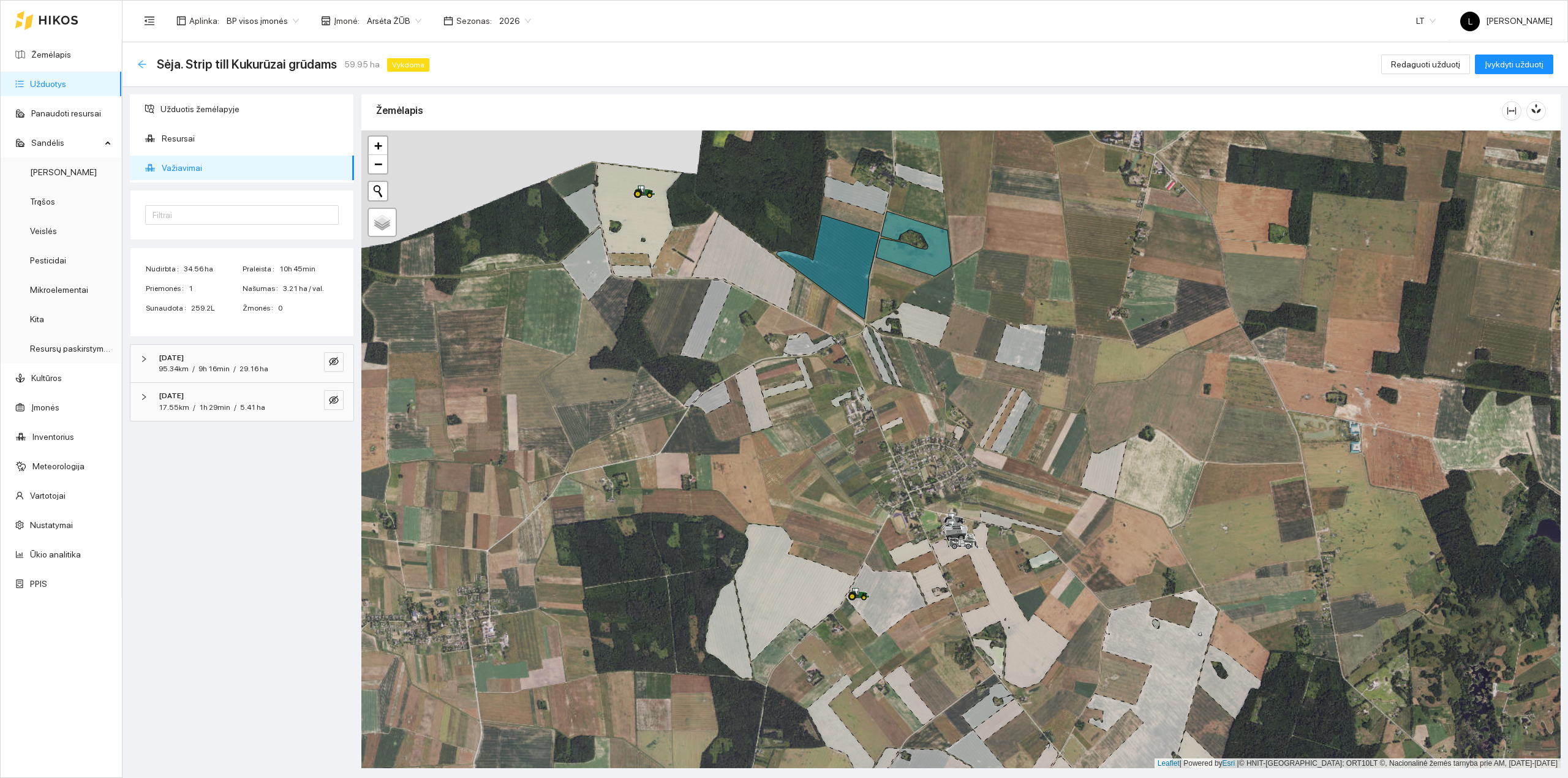
click at [142, 67] on icon "arrow-left" at bounding box center [141, 63] width 8 height 8
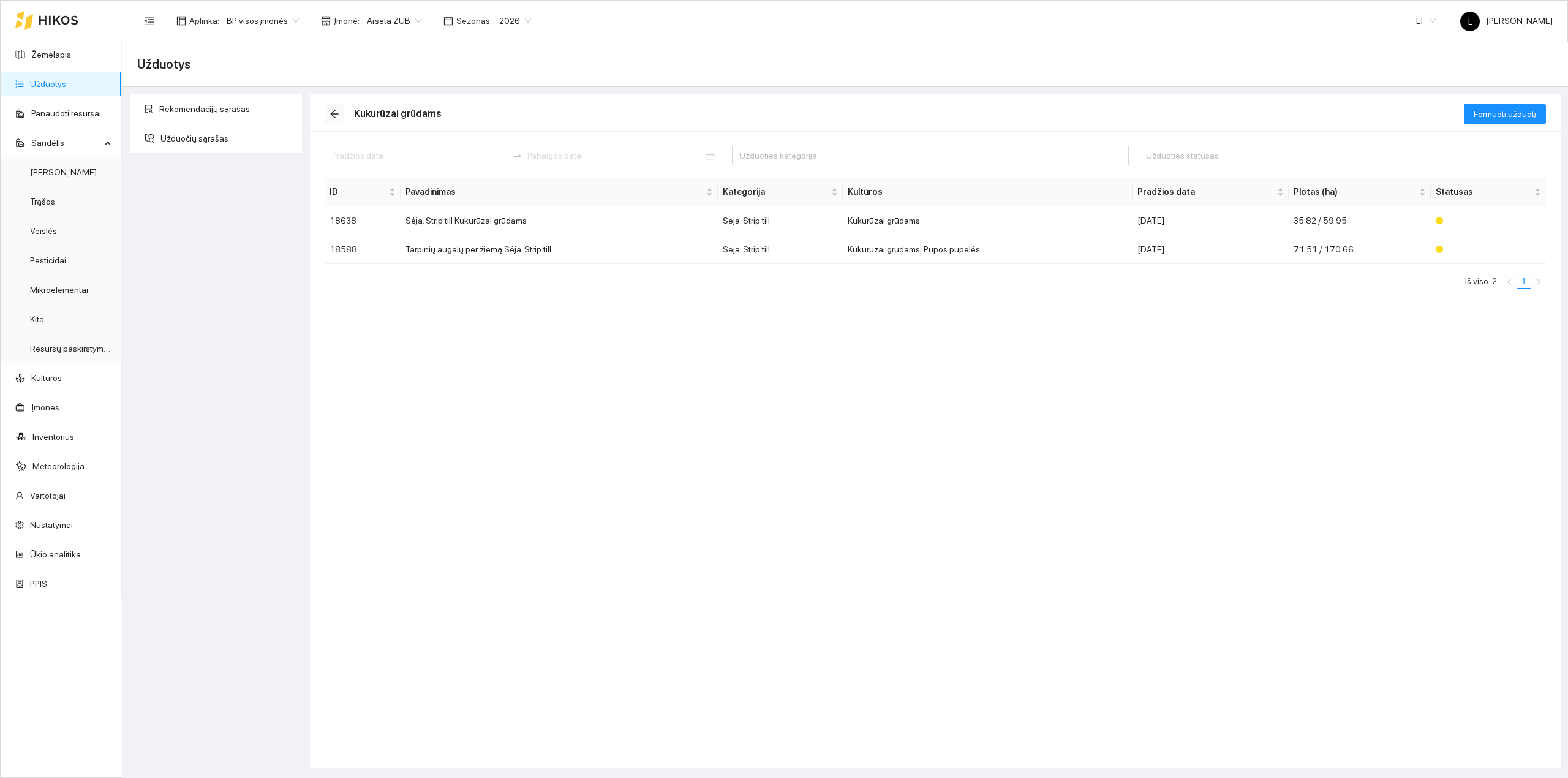
click at [333, 115] on icon "arrow-left" at bounding box center [334, 114] width 10 height 10
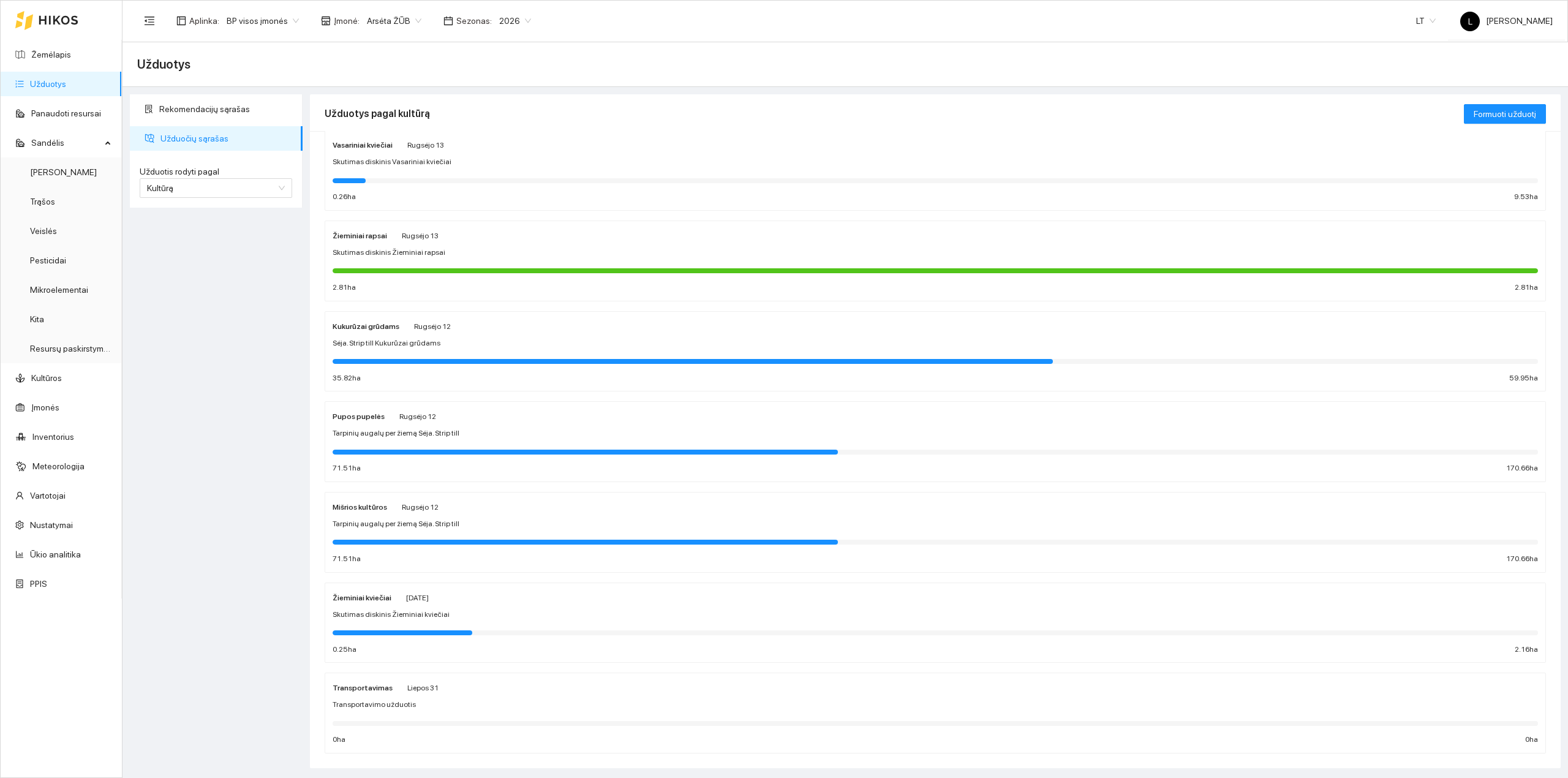
scroll to position [48, 0]
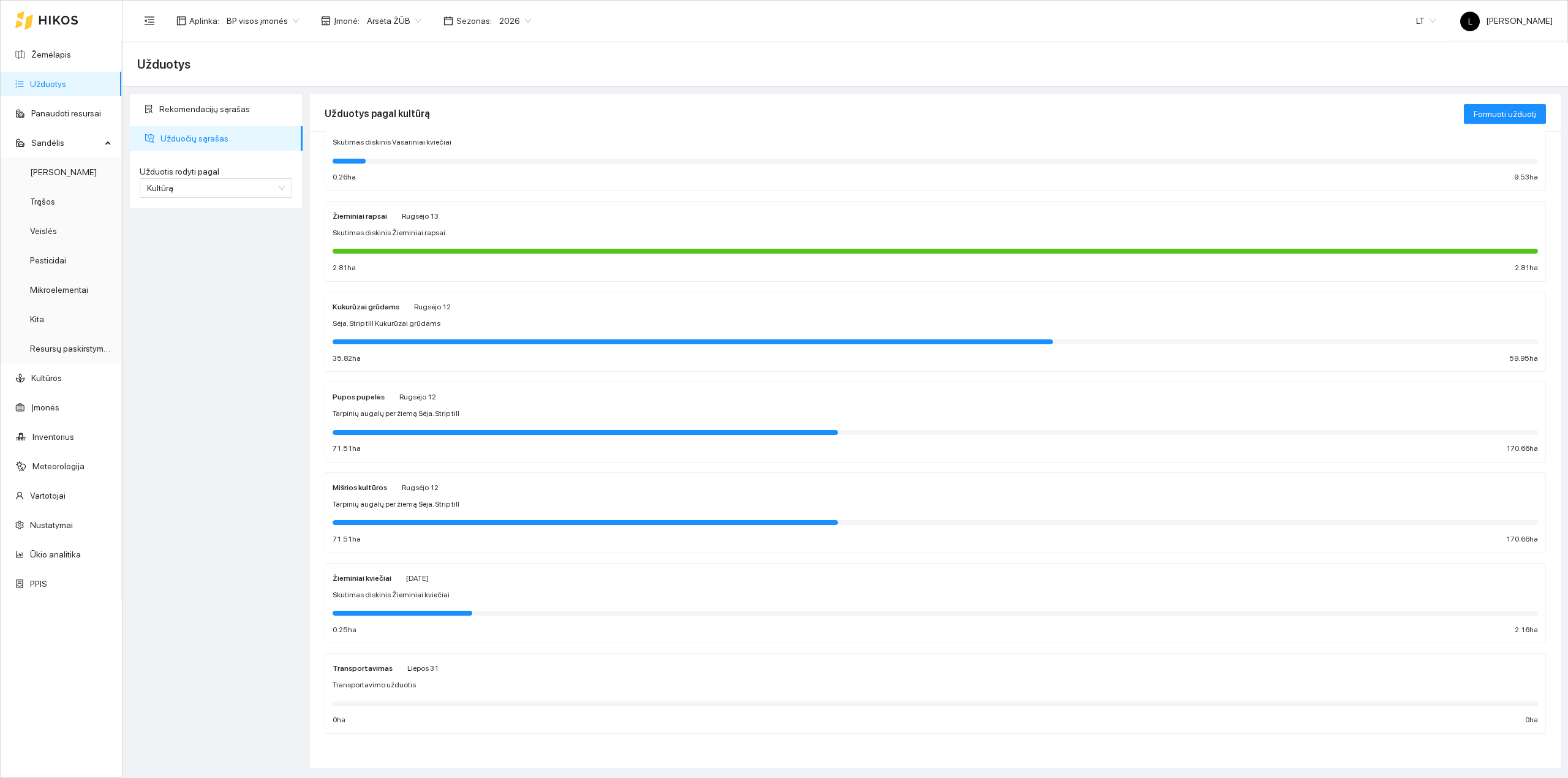
click at [437, 511] on div "Mišrios kultūros [DATE] Tarpinių augalų per žiemą Sėja. Strip till 71.51 ha 170…" at bounding box center [935, 513] width 1206 height 65
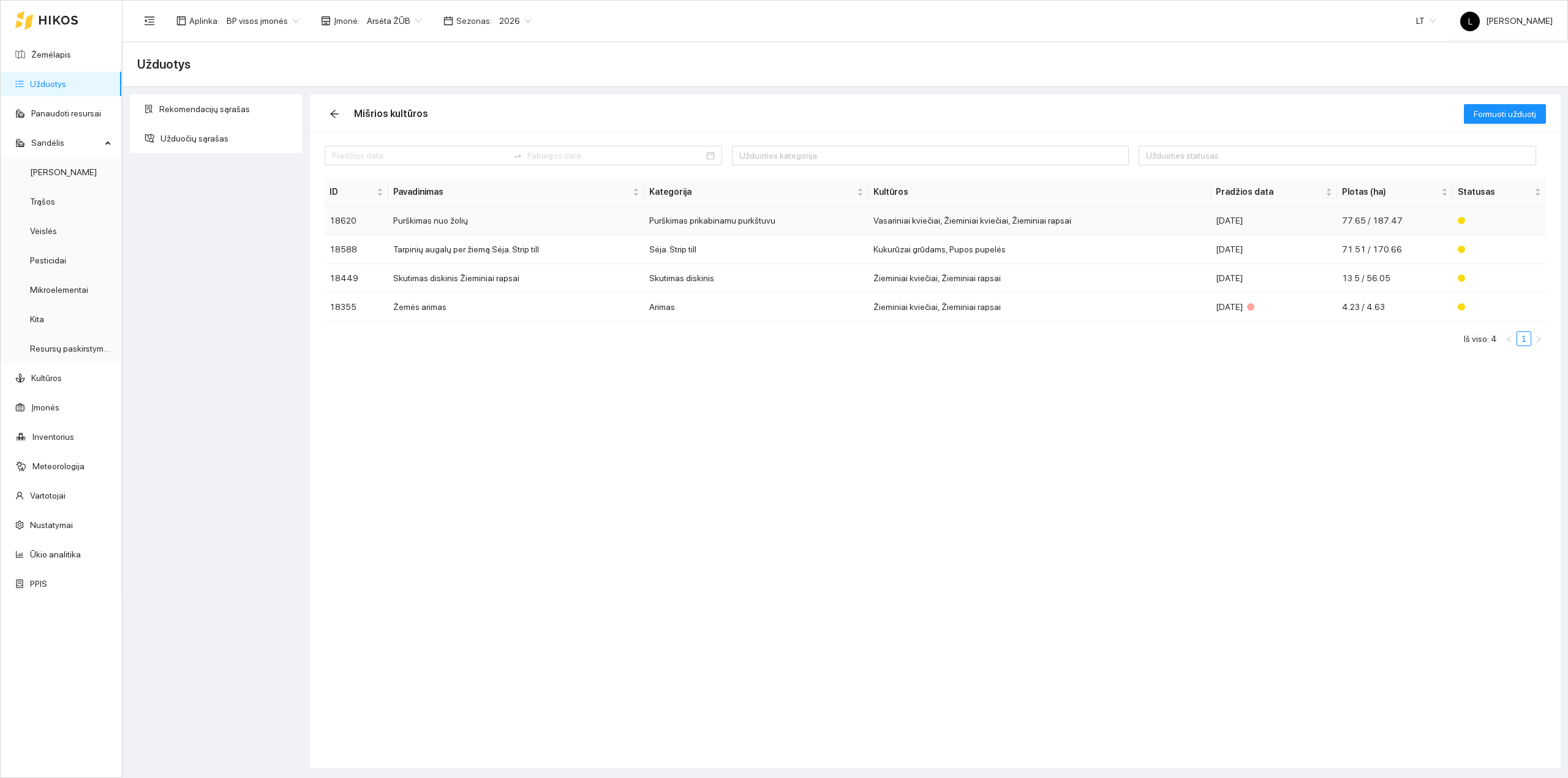
click at [424, 226] on td "Purškimas nuo žolių" at bounding box center [517, 221] width 257 height 29
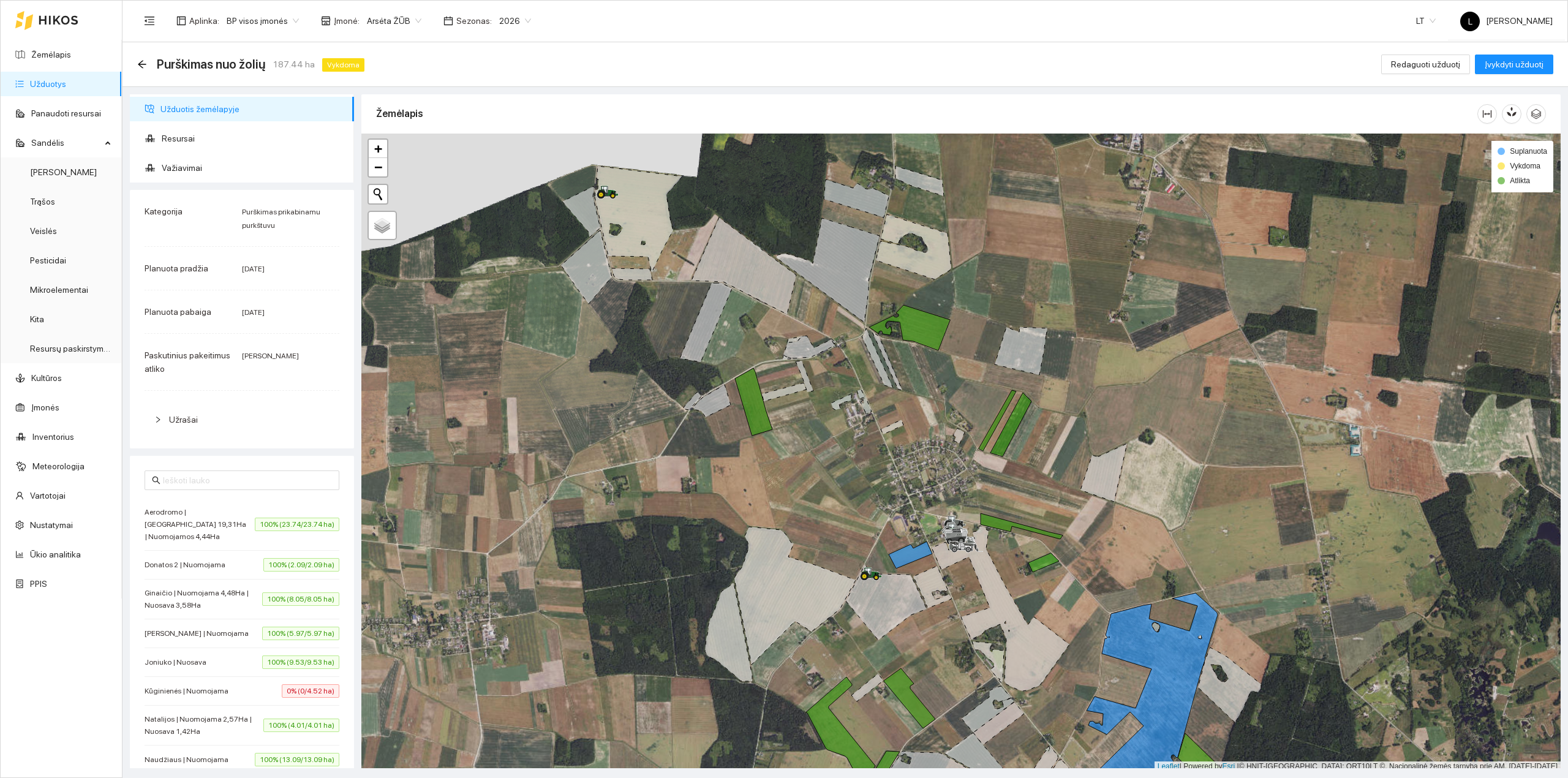
scroll to position [3, 0]
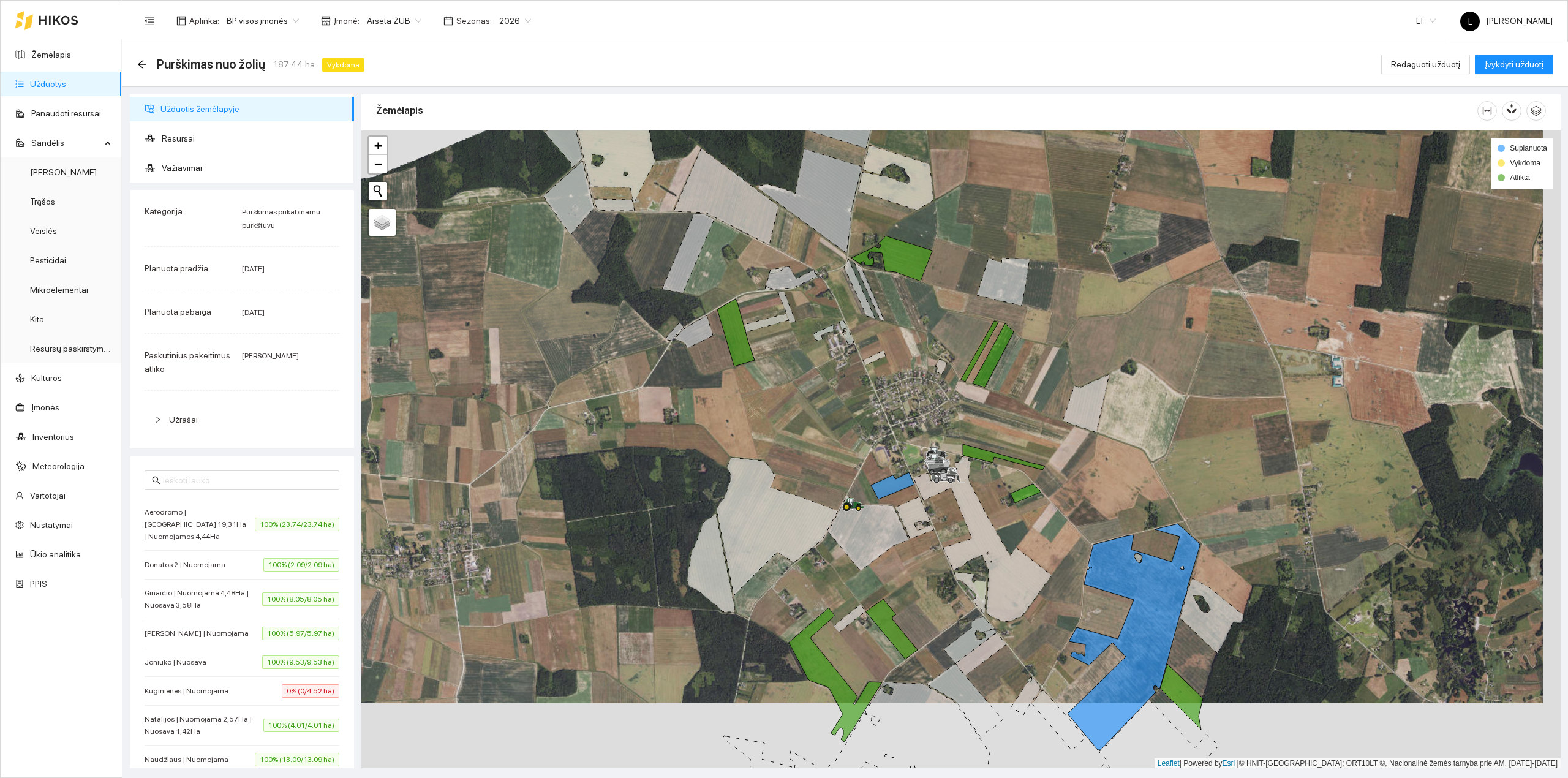
drag, startPoint x: 849, startPoint y: 562, endPoint x: 821, endPoint y: 456, distance: 109.6
click at [817, 455] on div at bounding box center [961, 450] width 1199 height 639
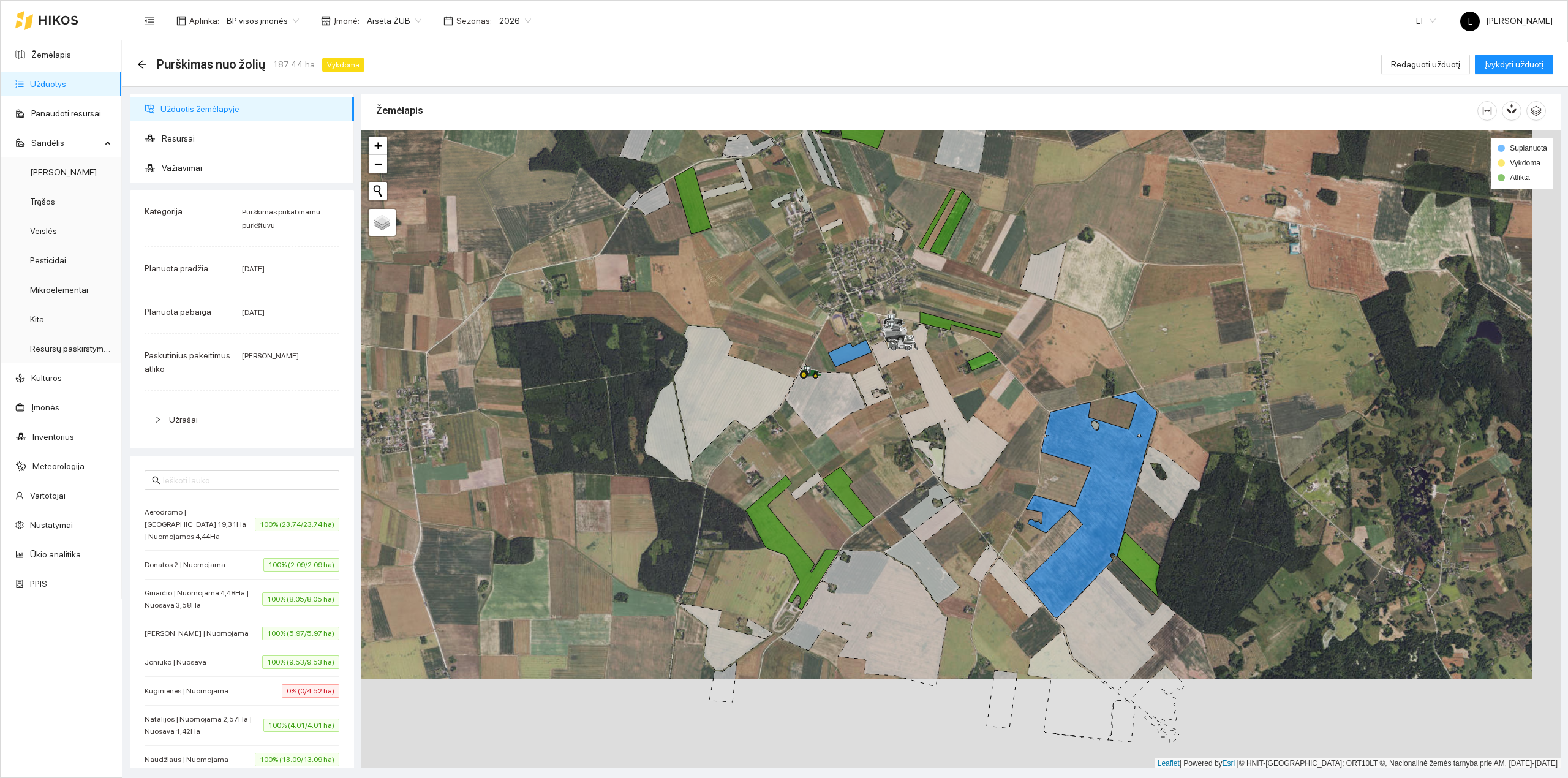
drag, startPoint x: 892, startPoint y: 560, endPoint x: 853, endPoint y: 439, distance: 127.1
click at [854, 440] on div at bounding box center [961, 450] width 1199 height 639
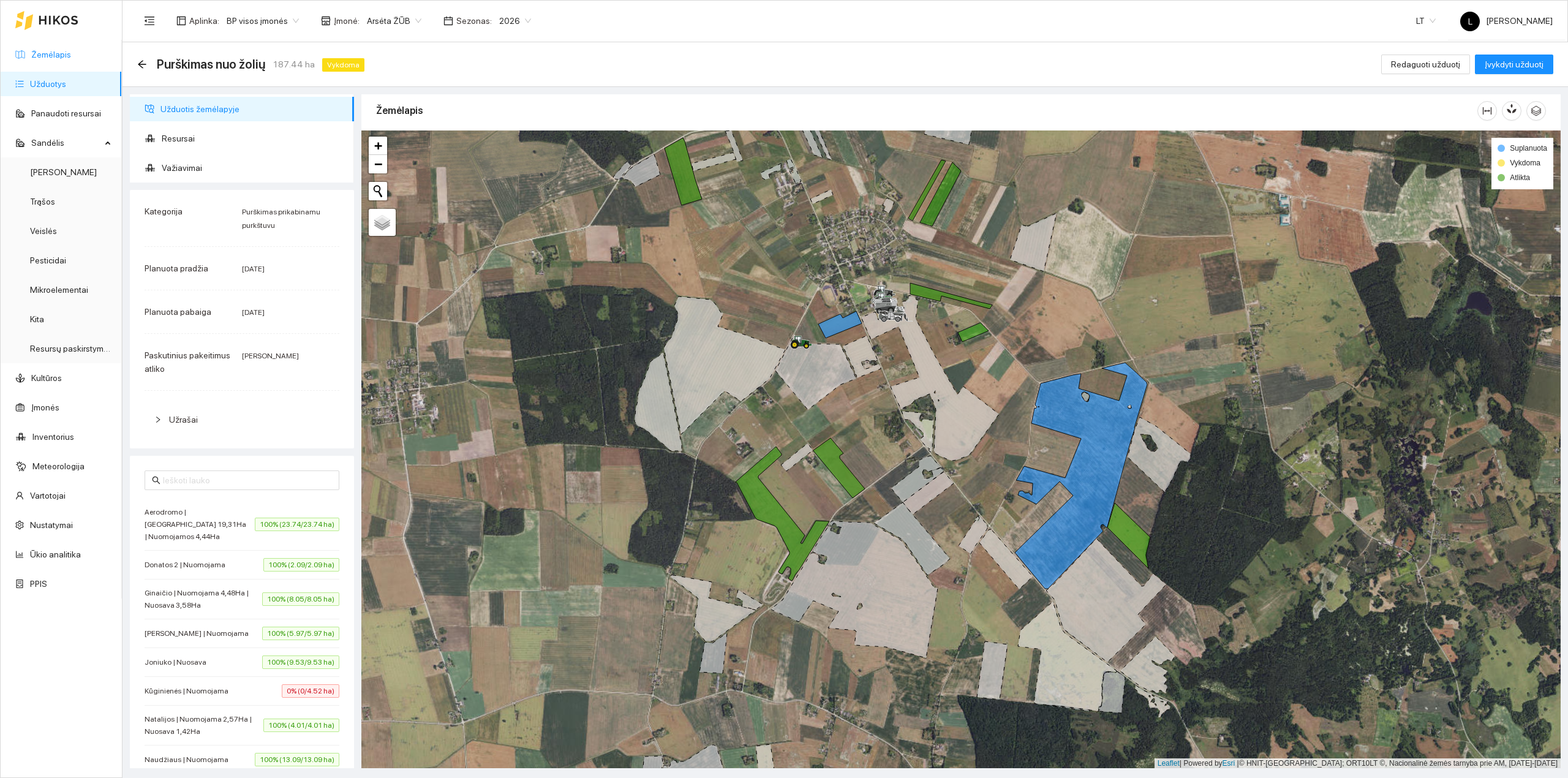
click at [59, 55] on link "Žemėlapis" at bounding box center [50, 55] width 40 height 10
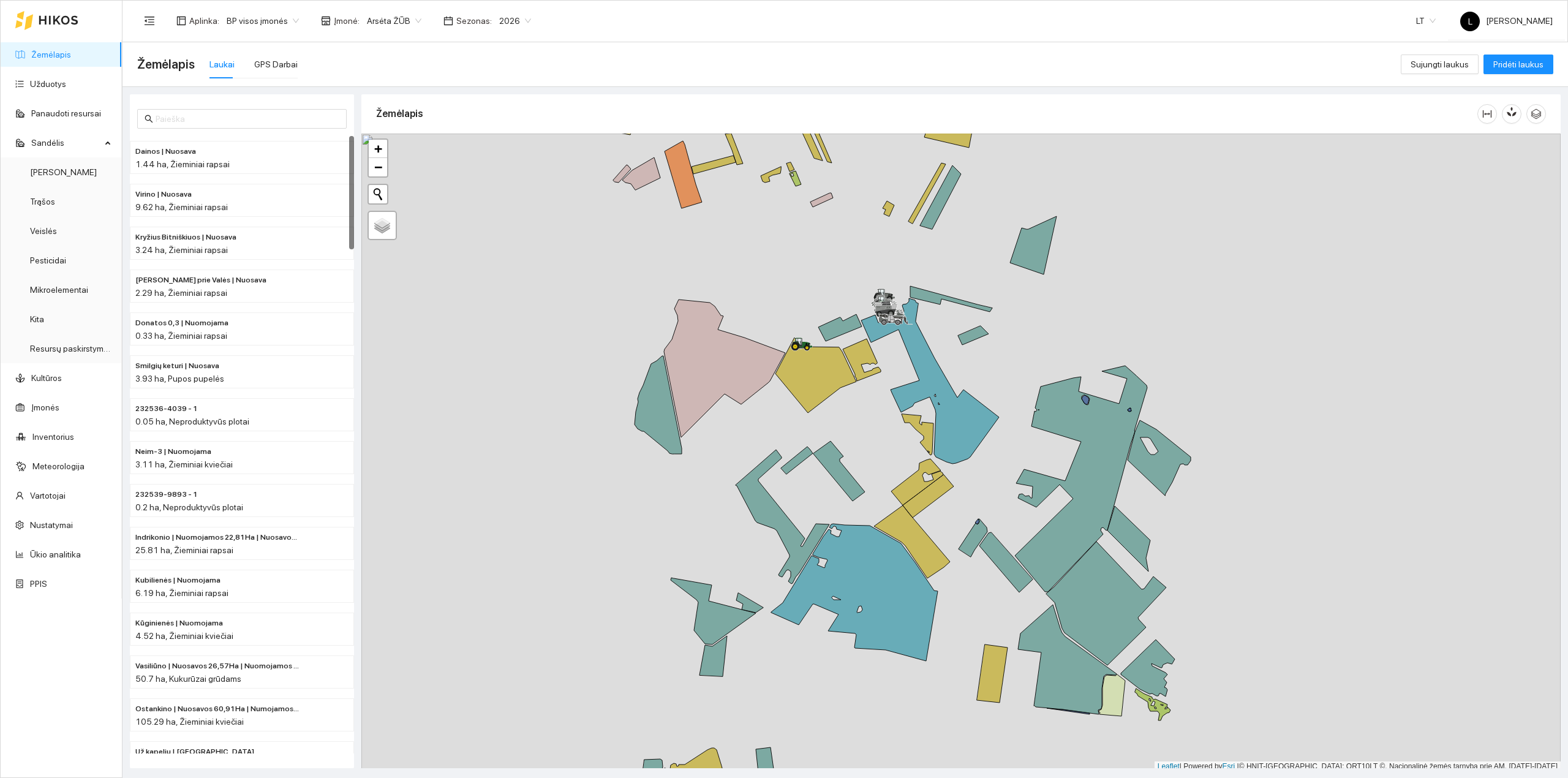
scroll to position [3, 0]
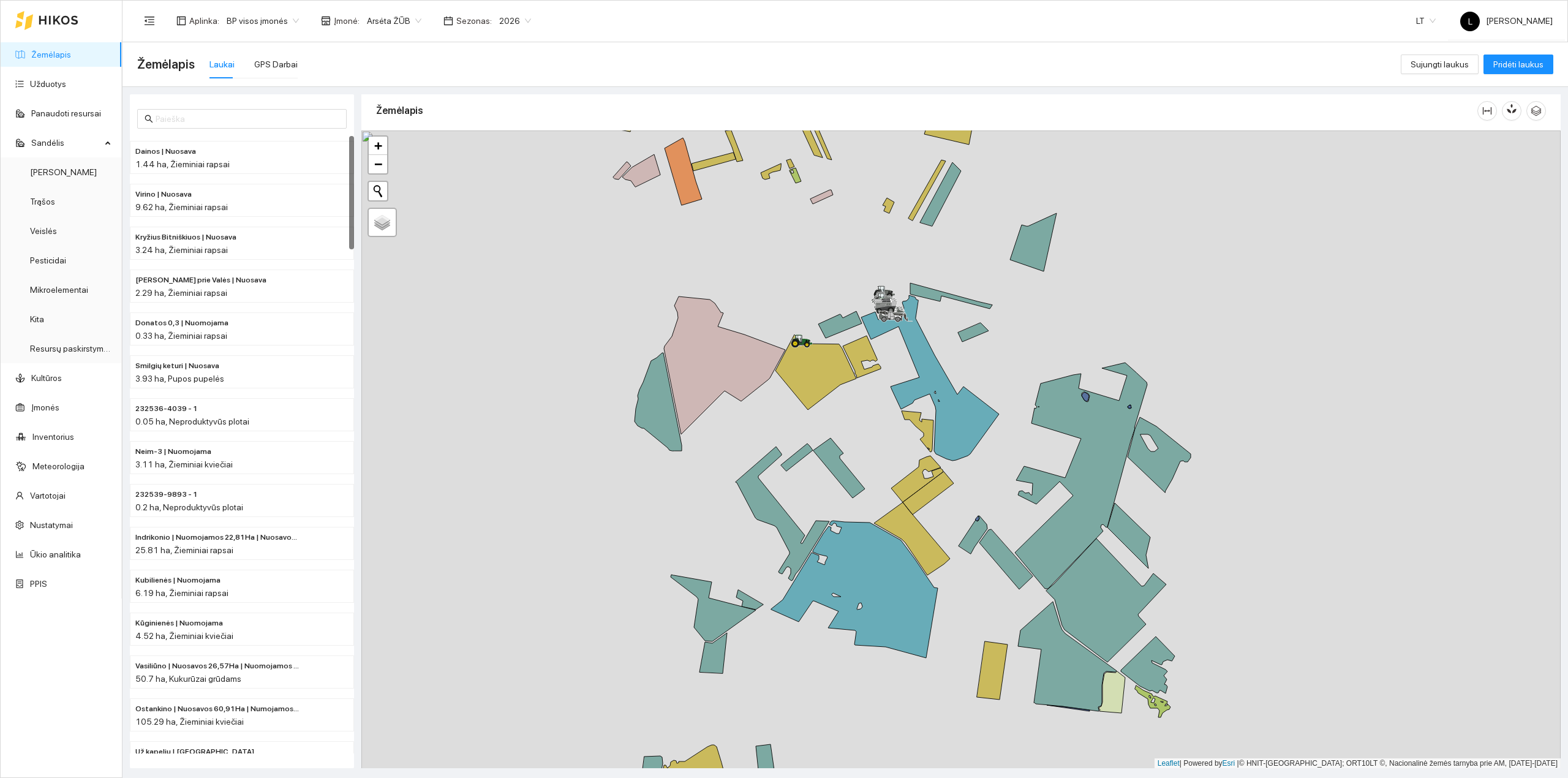
drag, startPoint x: 816, startPoint y: 485, endPoint x: 801, endPoint y: 464, distance: 25.8
click at [801, 464] on div at bounding box center [961, 450] width 1199 height 639
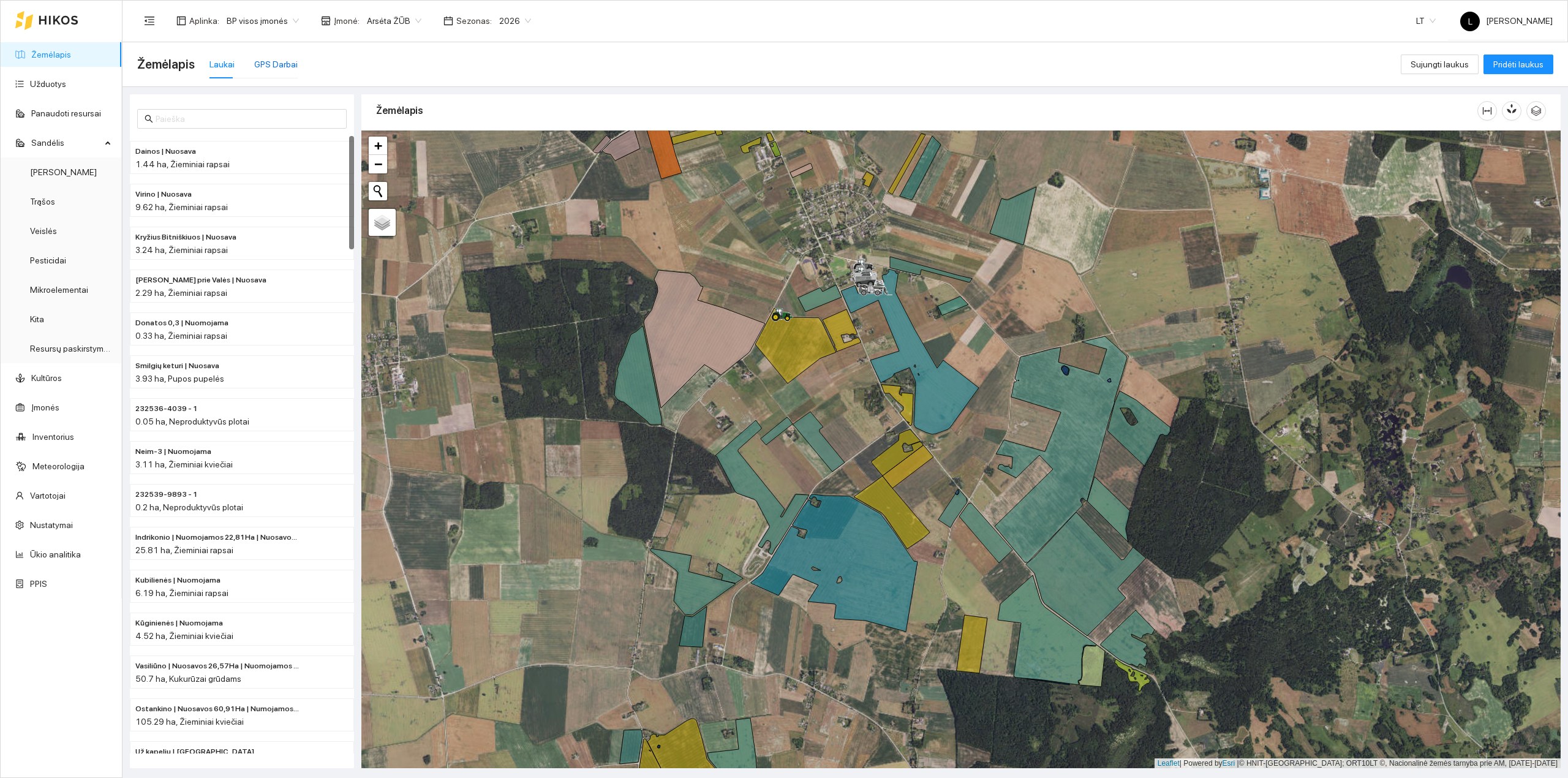
click at [275, 65] on div "GPS Darbai" at bounding box center [276, 64] width 43 height 14
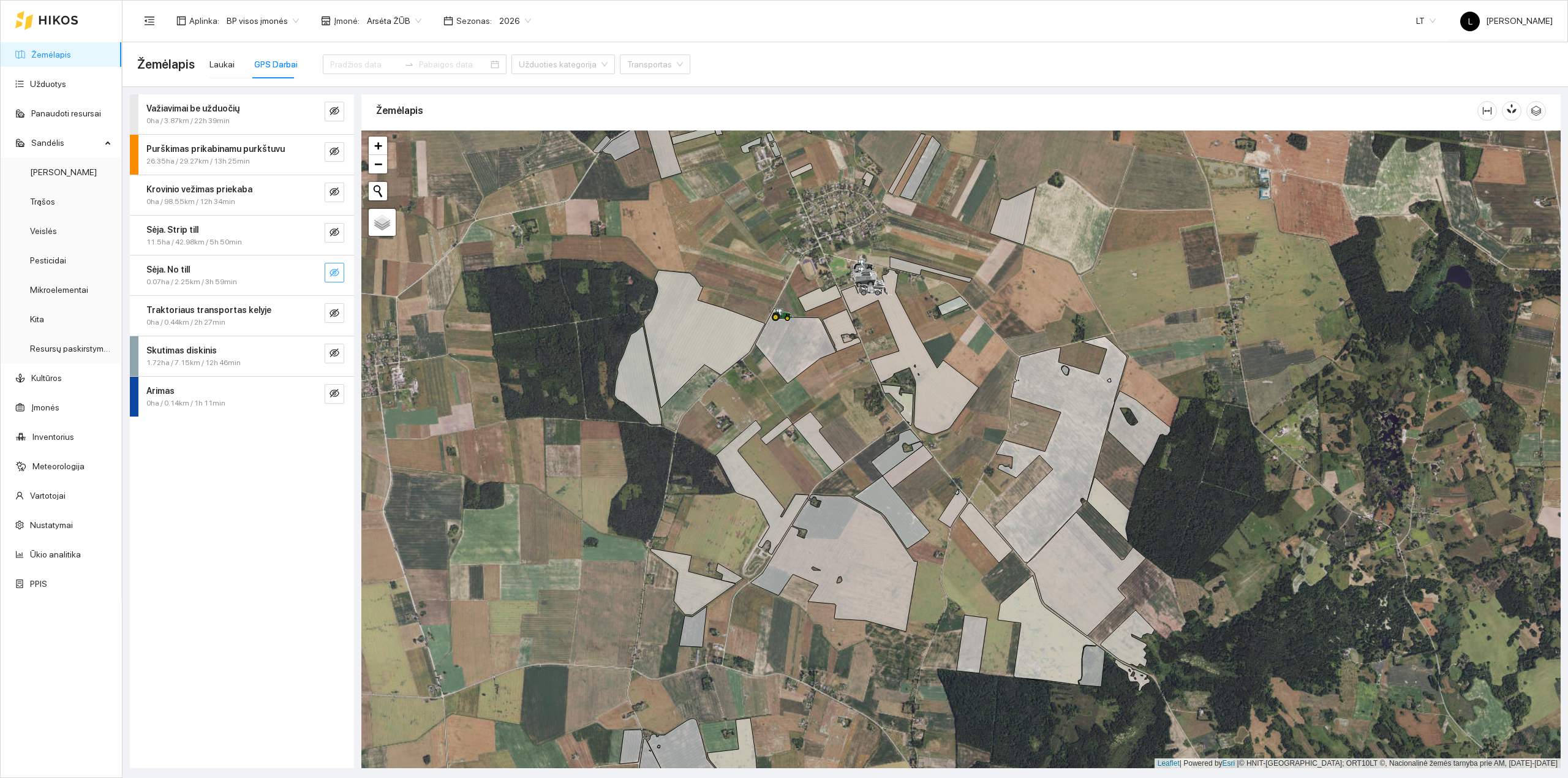
click at [337, 272] on icon "eye-invisible" at bounding box center [334, 273] width 10 height 10
click at [337, 272] on icon "eye" at bounding box center [334, 273] width 10 height 7
click at [336, 239] on button "button" at bounding box center [334, 232] width 19 height 19
click at [334, 239] on span "eye" at bounding box center [334, 233] width 10 height 12
click at [334, 239] on span "eye-invisible" at bounding box center [334, 233] width 10 height 12
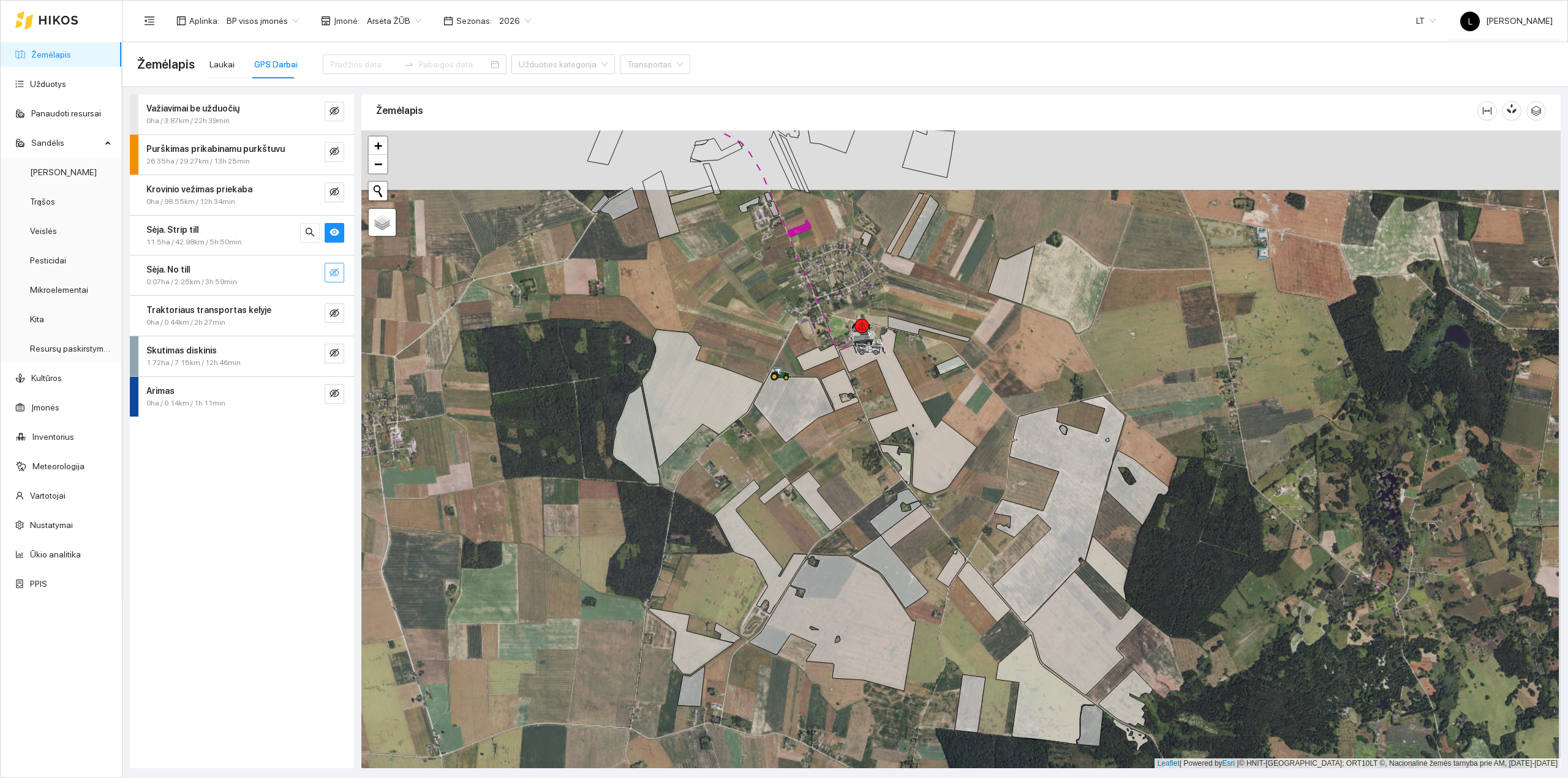
drag, startPoint x: 601, startPoint y: 322, endPoint x: 574, endPoint y: 538, distance: 217.7
click at [574, 538] on div at bounding box center [961, 450] width 1199 height 639
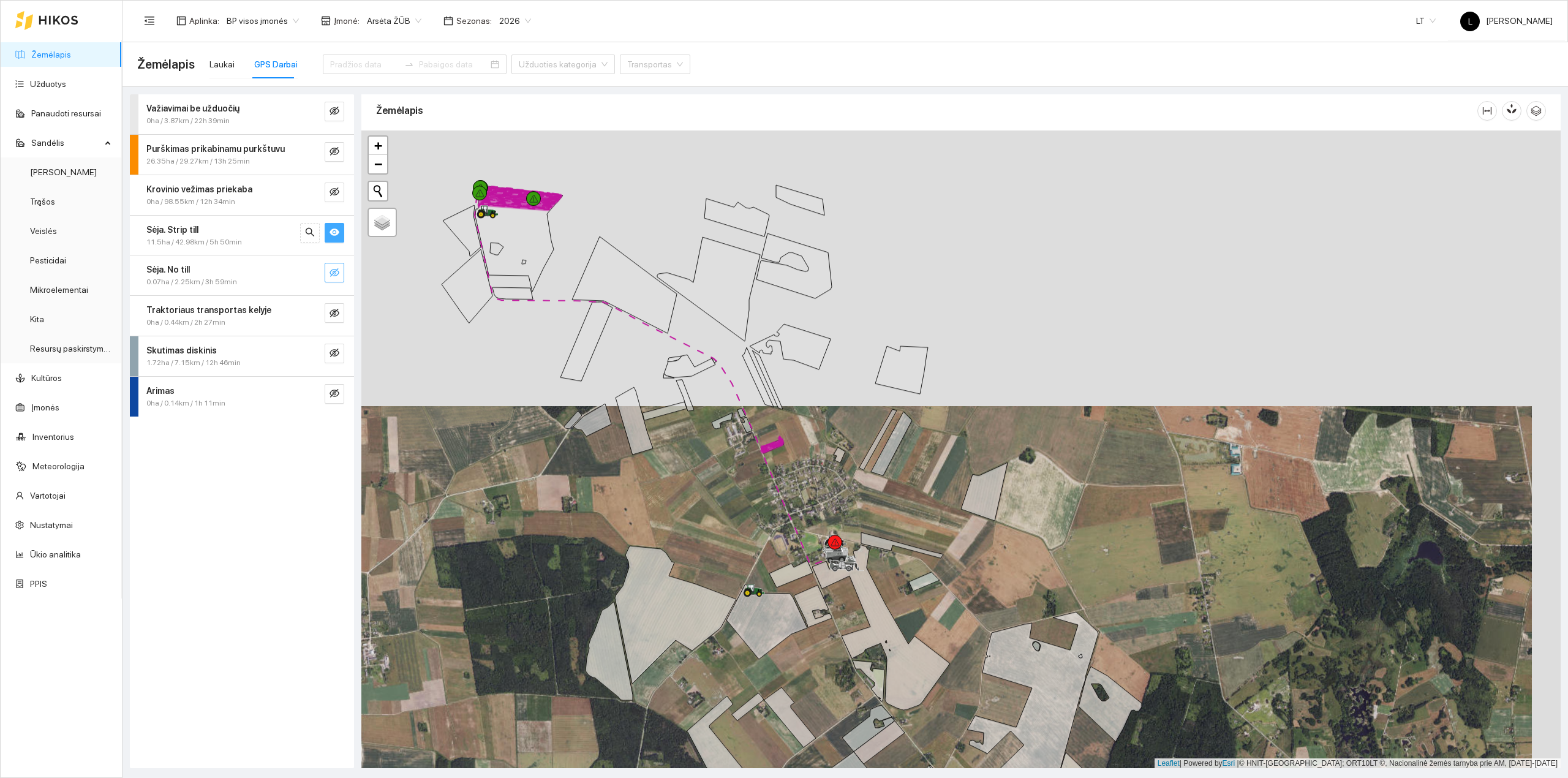
click at [338, 231] on icon "eye" at bounding box center [334, 232] width 10 height 10
click at [337, 278] on span "eye-invisible" at bounding box center [334, 273] width 10 height 12
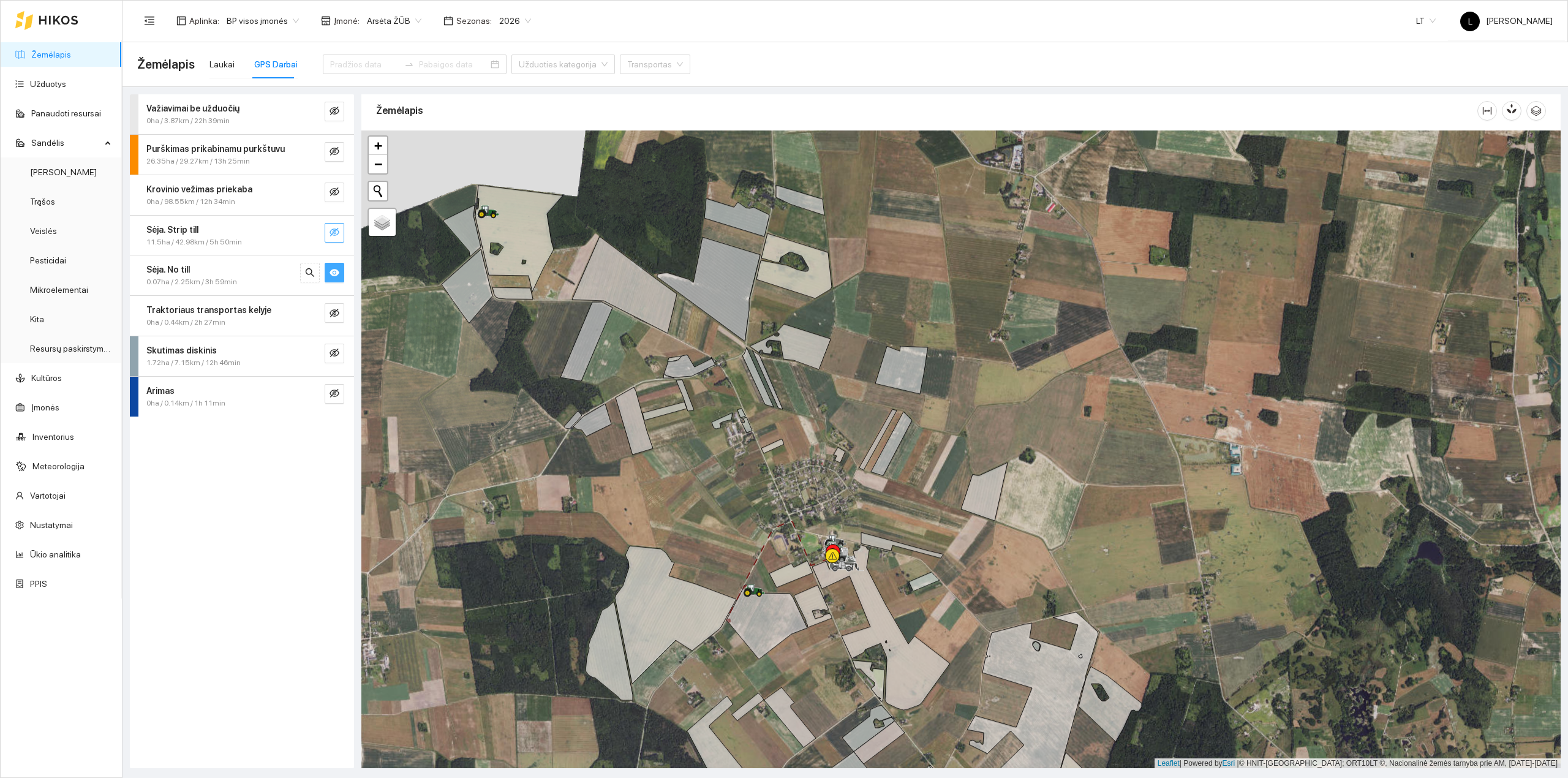
click at [336, 275] on icon "eye" at bounding box center [334, 273] width 10 height 7
click at [334, 317] on icon "eye-invisible" at bounding box center [334, 314] width 10 height 10
click at [334, 317] on icon "eye" at bounding box center [334, 314] width 10 height 10
click at [334, 317] on icon "eye-invisible" at bounding box center [334, 314] width 10 height 10
click at [334, 317] on icon "eye" at bounding box center [334, 314] width 10 height 10
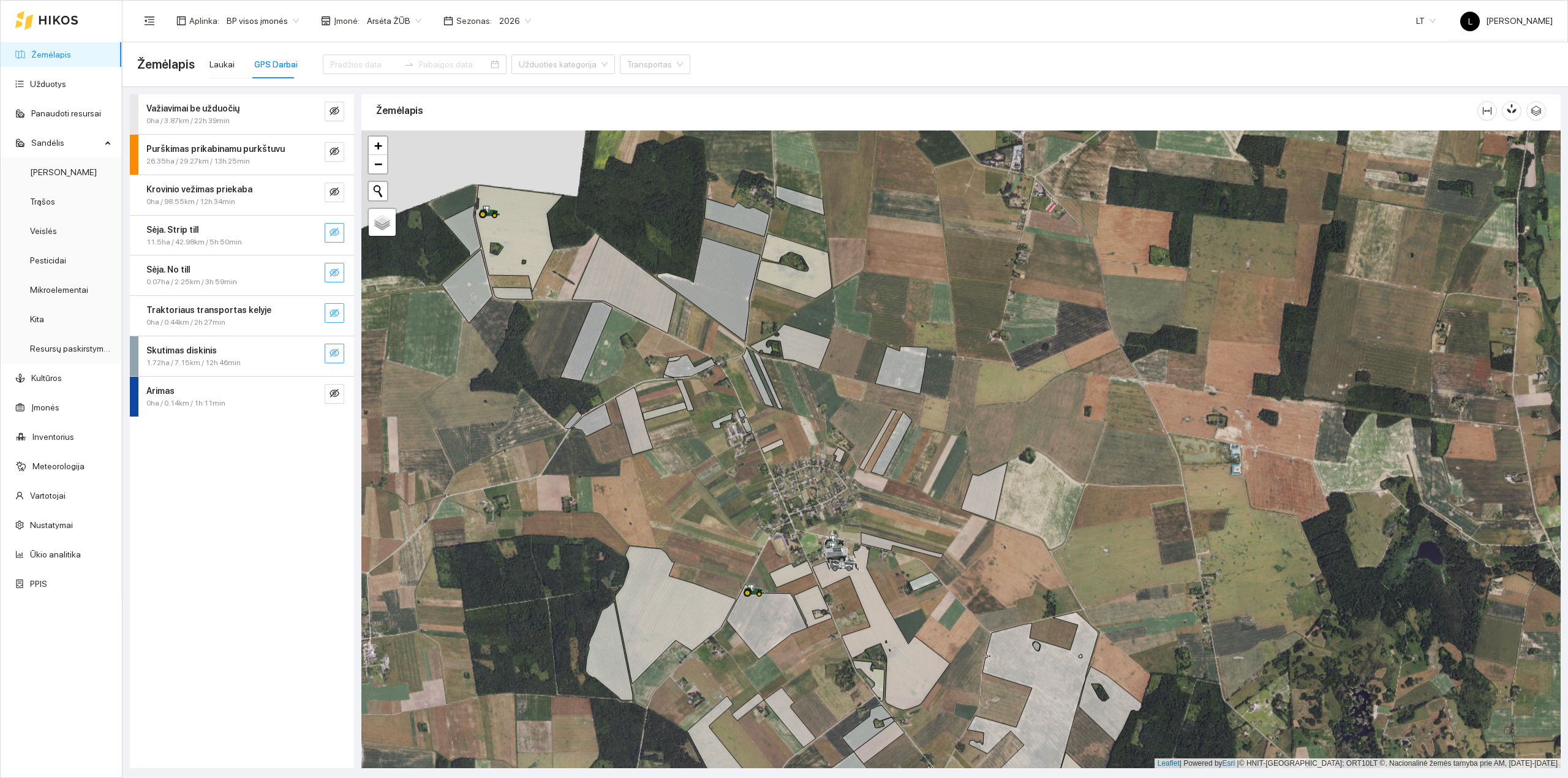
click at [334, 359] on span "eye-invisible" at bounding box center [334, 354] width 10 height 12
click at [334, 358] on icon "eye" at bounding box center [334, 353] width 10 height 10
click at [334, 357] on icon "eye-invisible" at bounding box center [334, 353] width 10 height 10
click at [333, 357] on icon "eye" at bounding box center [334, 353] width 10 height 7
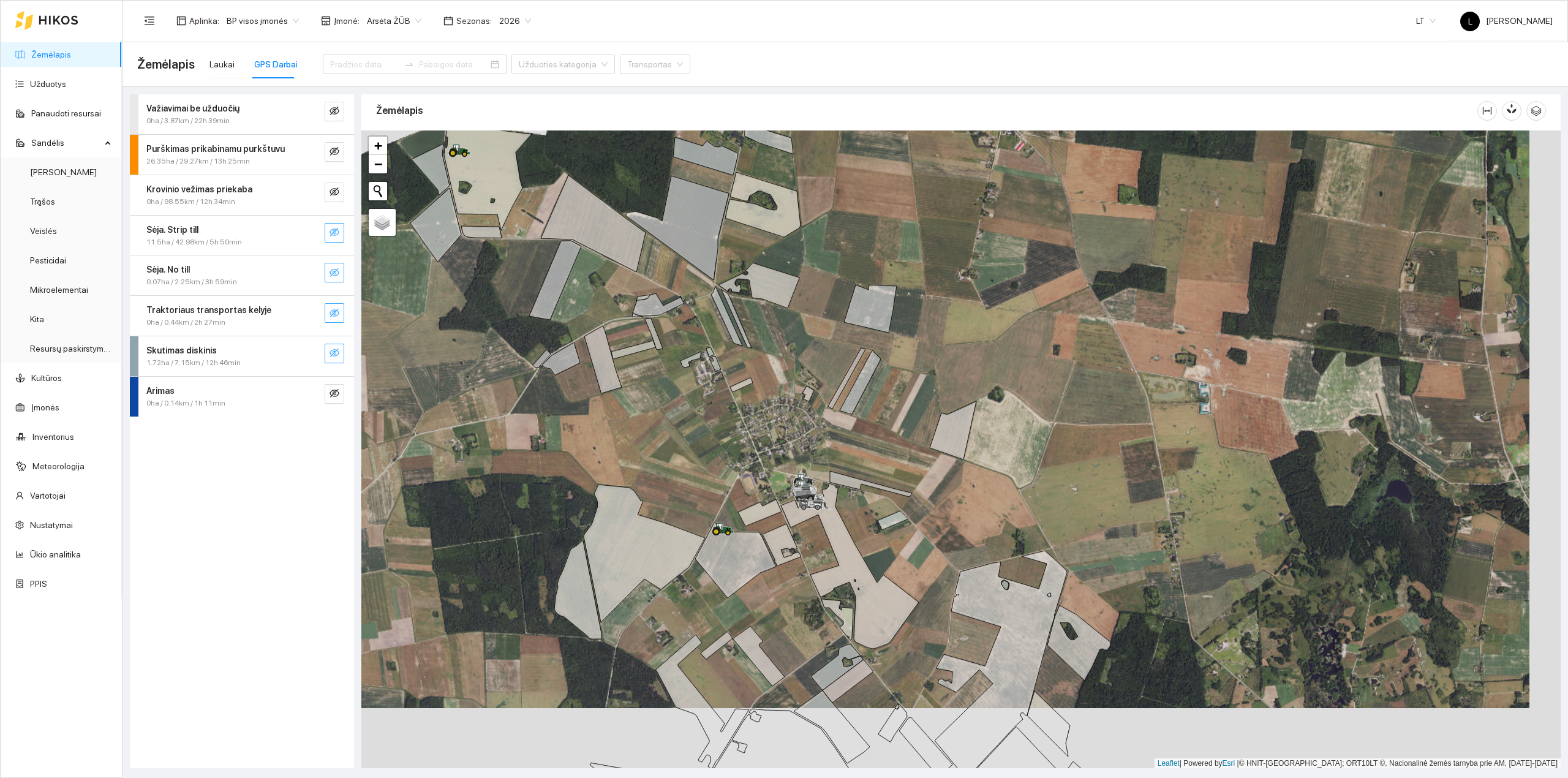
drag, startPoint x: 904, startPoint y: 552, endPoint x: 662, endPoint y: 173, distance: 449.7
click at [667, 180] on div at bounding box center [961, 450] width 1199 height 639
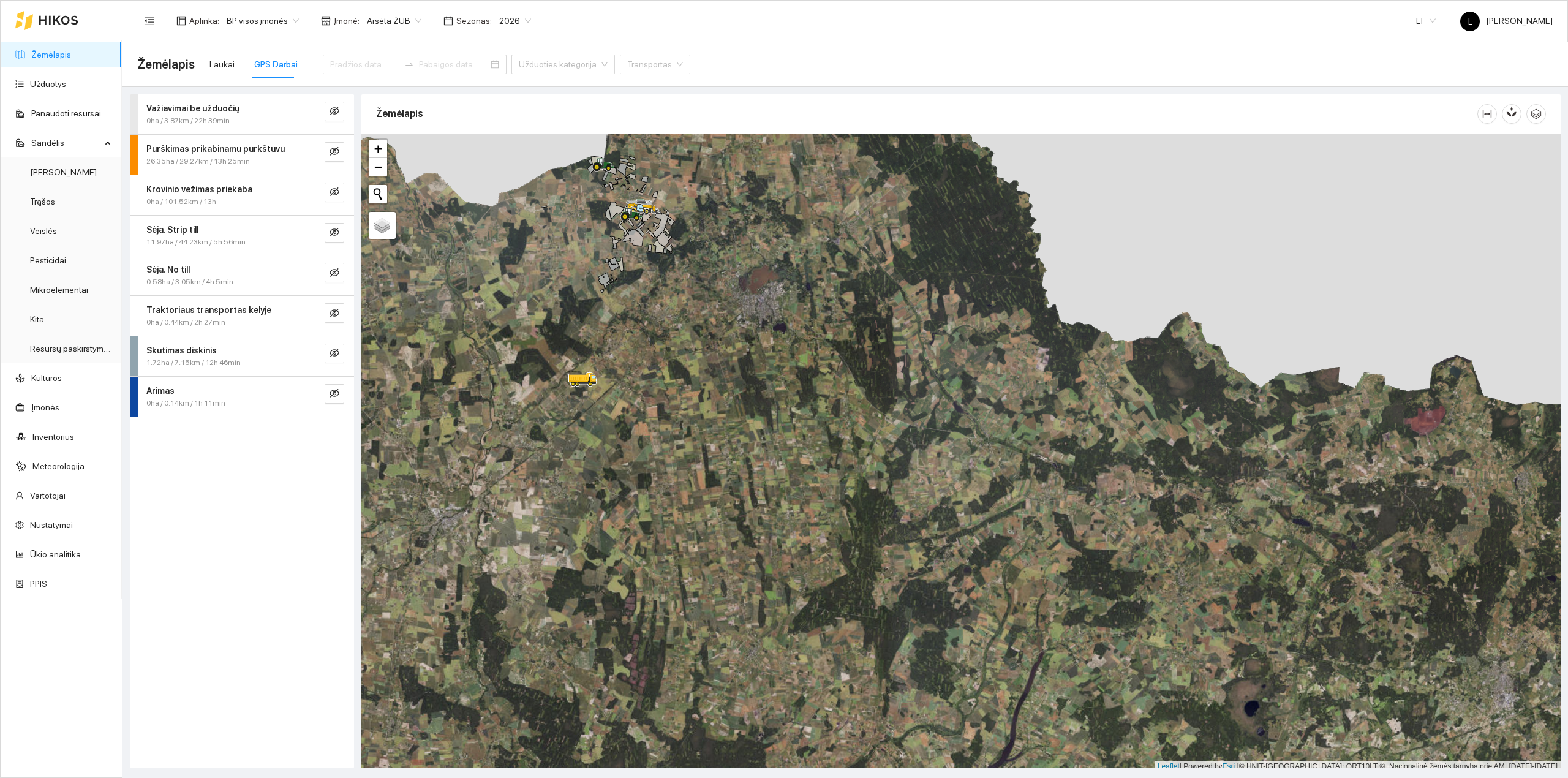
scroll to position [3, 0]
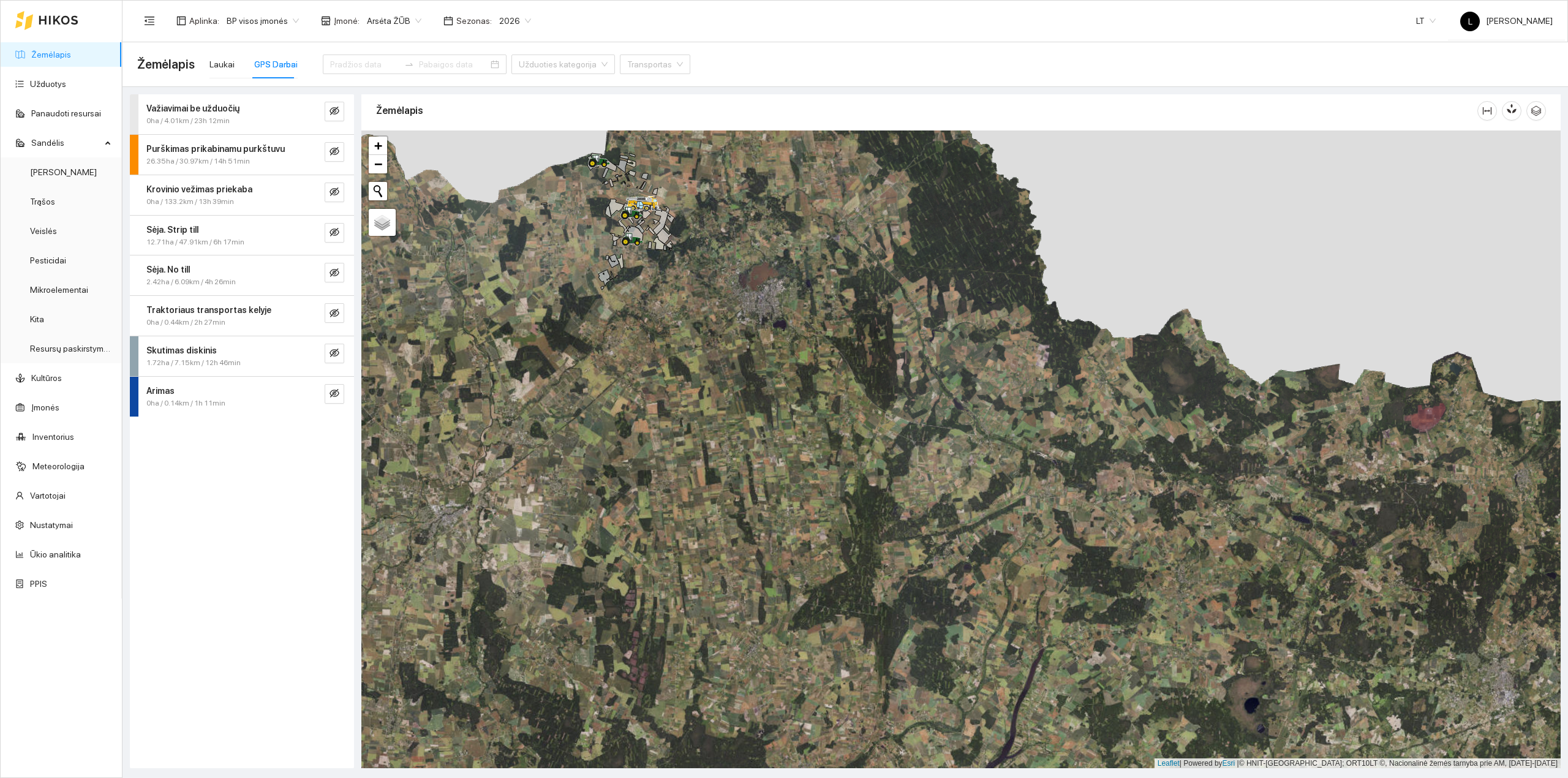
click at [40, 57] on link "Žemėlapis" at bounding box center [50, 55] width 40 height 10
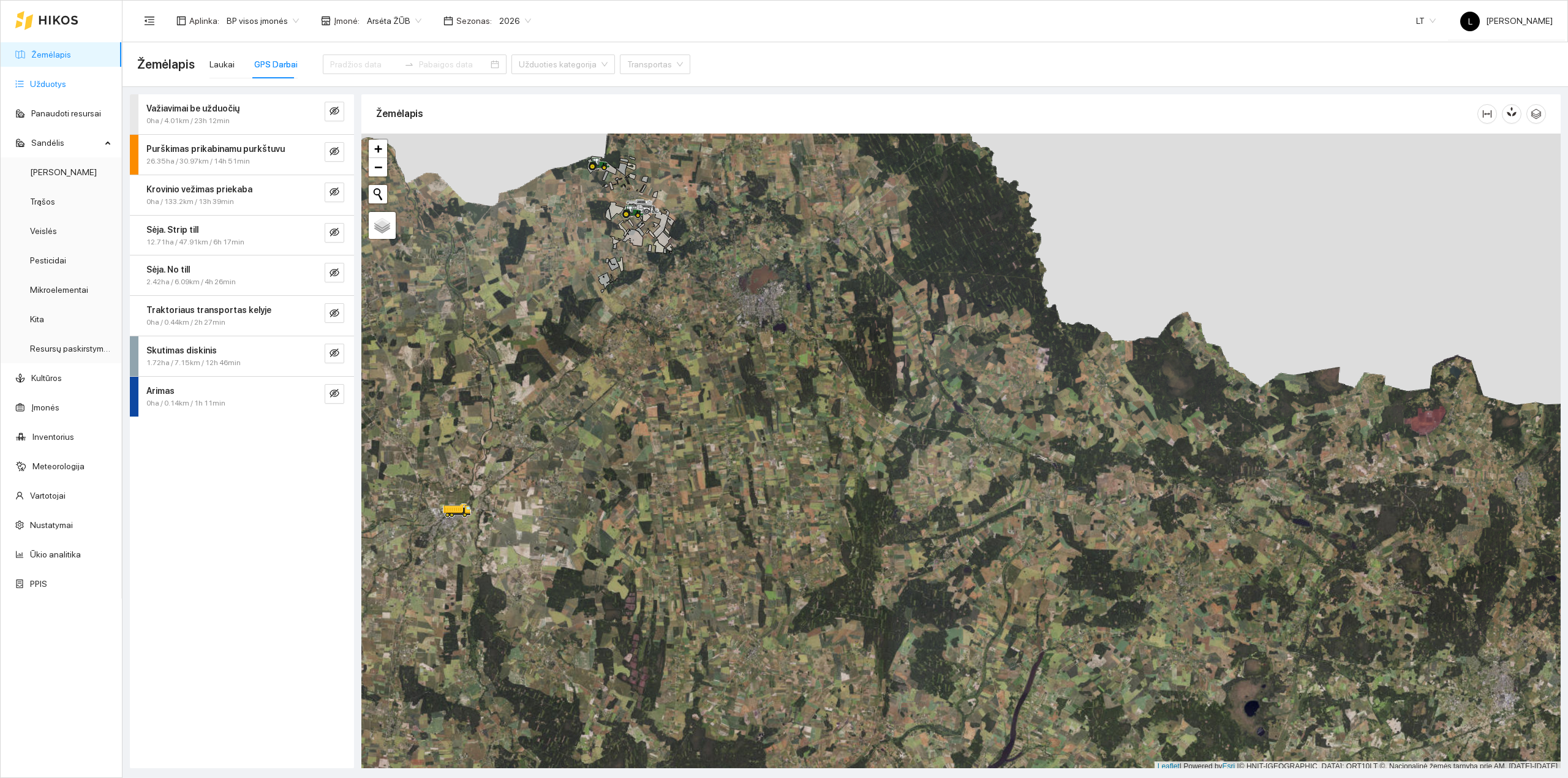
click at [44, 81] on link "Užduotys" at bounding box center [48, 84] width 36 height 10
